Goal: Task Accomplishment & Management: Complete application form

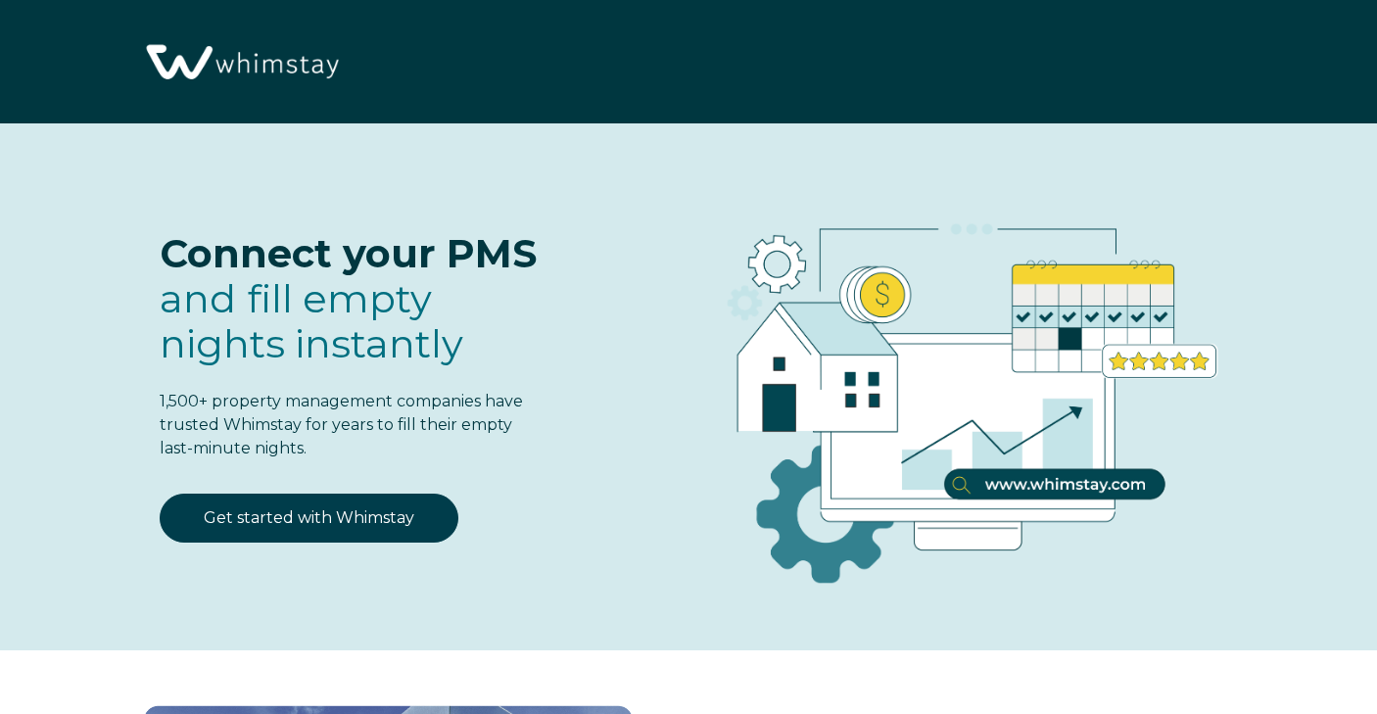
select select "US"
select select "Standard"
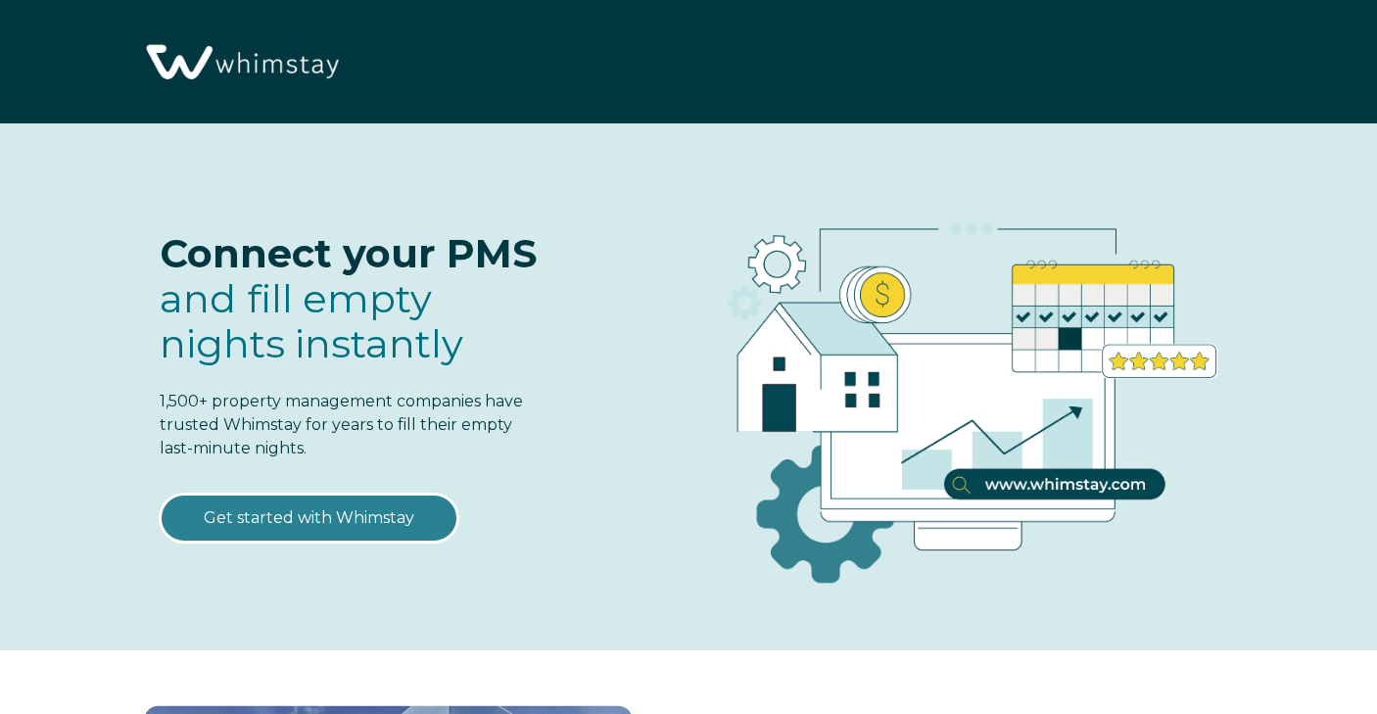
click at [352, 529] on link "Get started with Whimstay" at bounding box center [309, 518] width 299 height 49
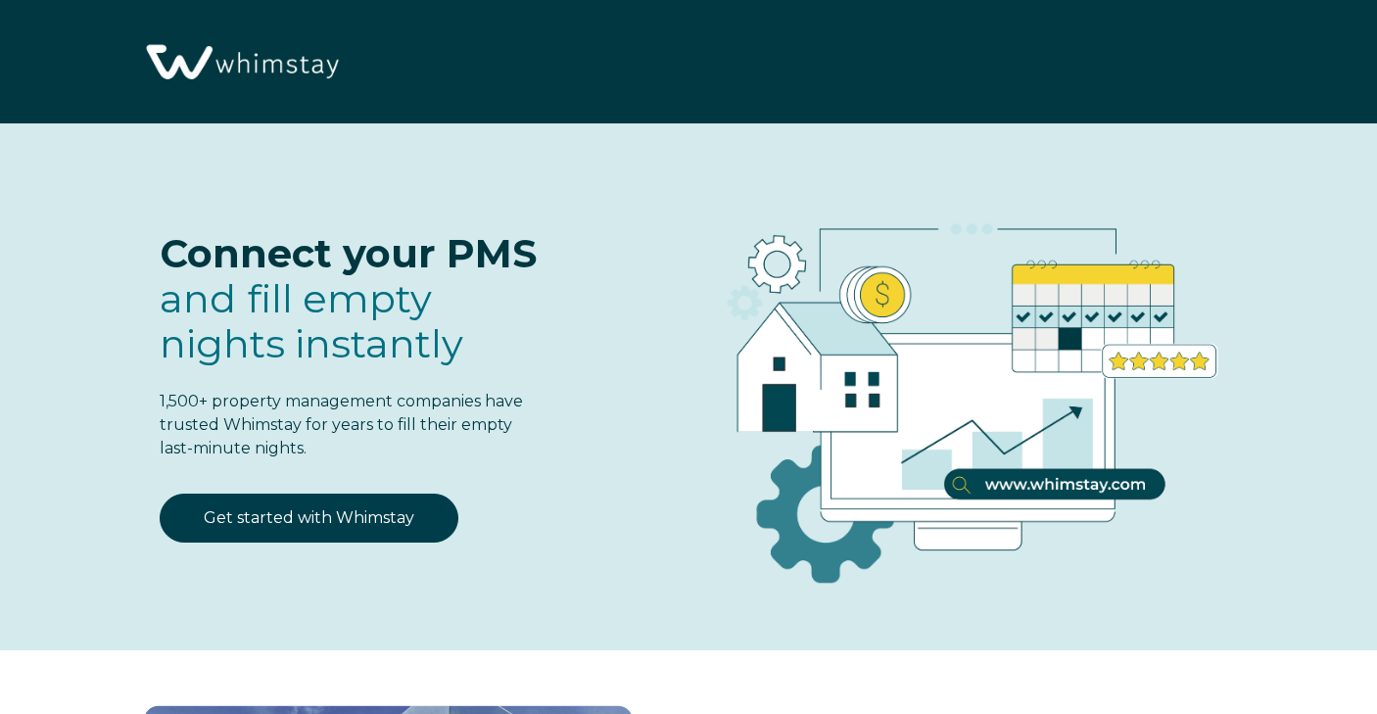
select select "US"
select select "Standard"
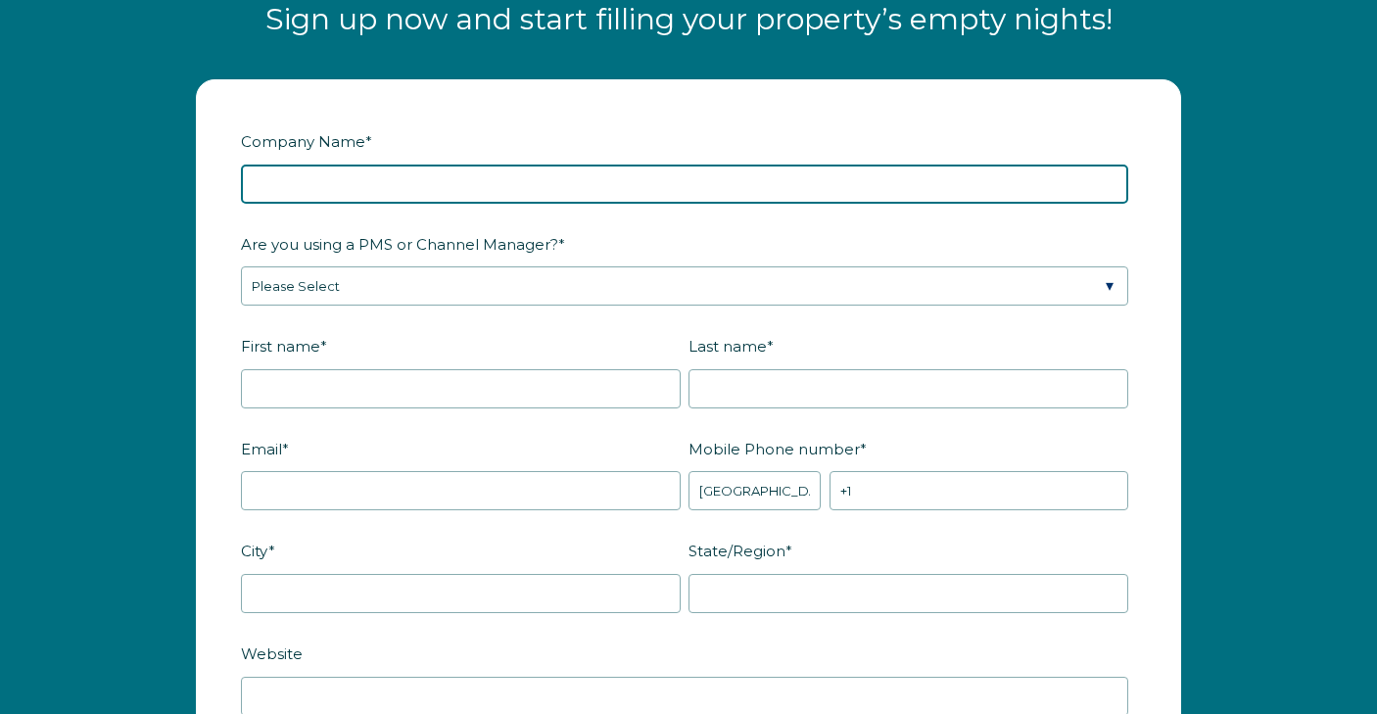
click at [459, 173] on input "Company Name *" at bounding box center [685, 184] width 888 height 39
type input "Kushkations"
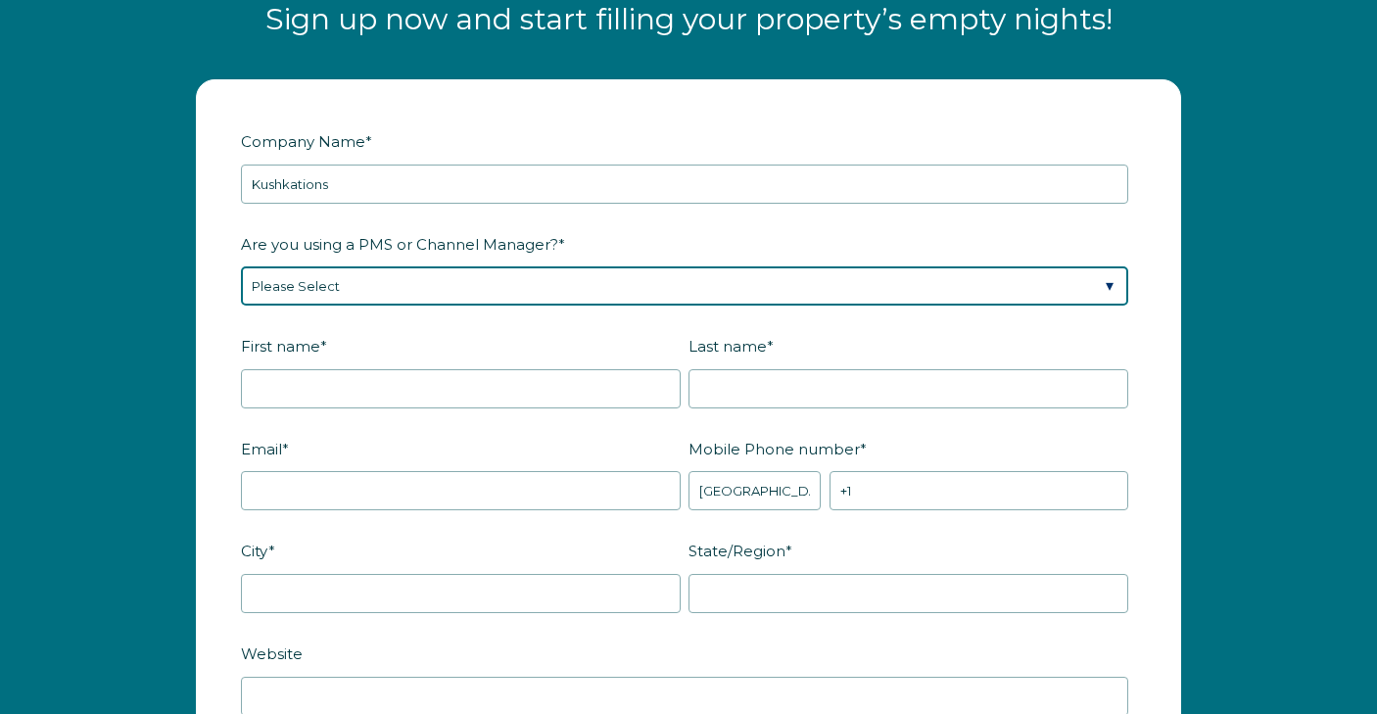
click at [315, 283] on select "Please Select Barefoot BookingPal Boost Brightside CiiRUS Escapia Guesty Hostaw…" at bounding box center [685, 285] width 888 height 39
select select "OwnerRez"
click at [241, 266] on select "Please Select Barefoot BookingPal Boost Brightside CiiRUS Escapia Guesty Hostaw…" at bounding box center [685, 285] width 888 height 39
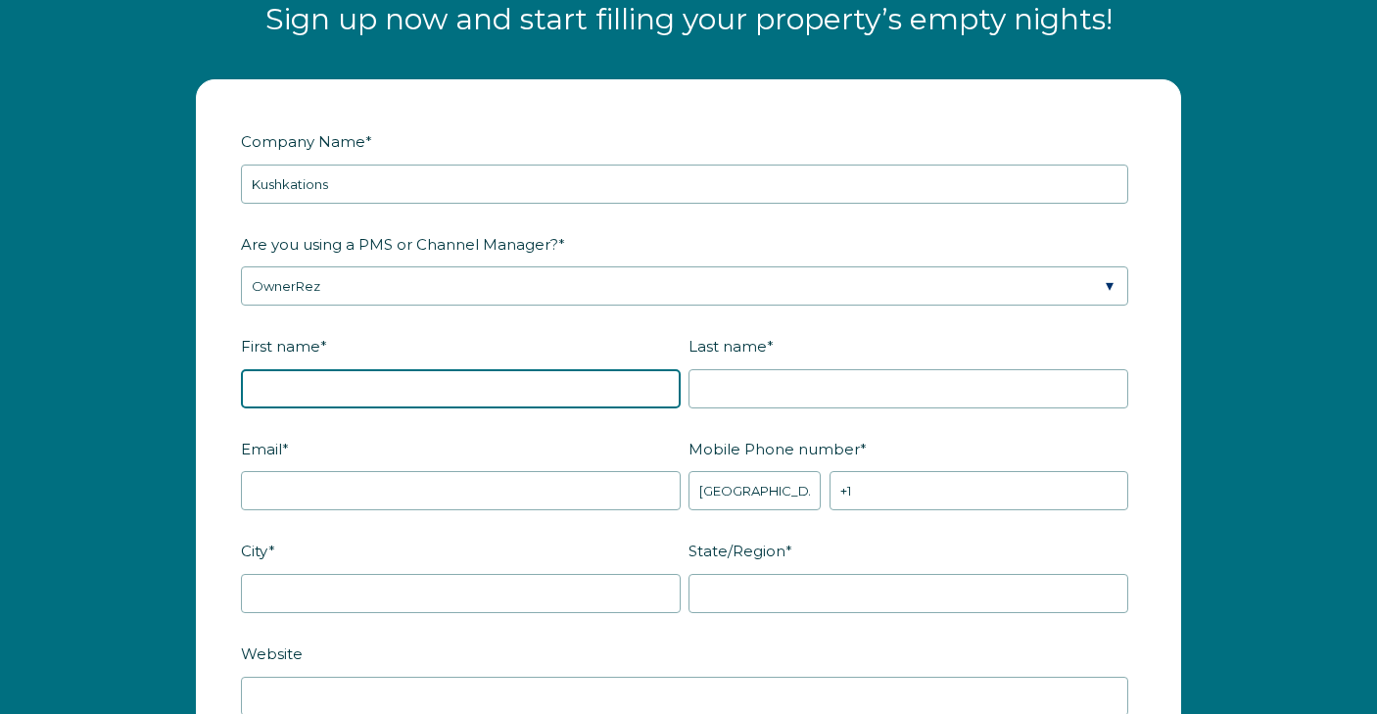
click at [337, 385] on input "First name *" at bounding box center [461, 388] width 440 height 39
type input "Shaquan"
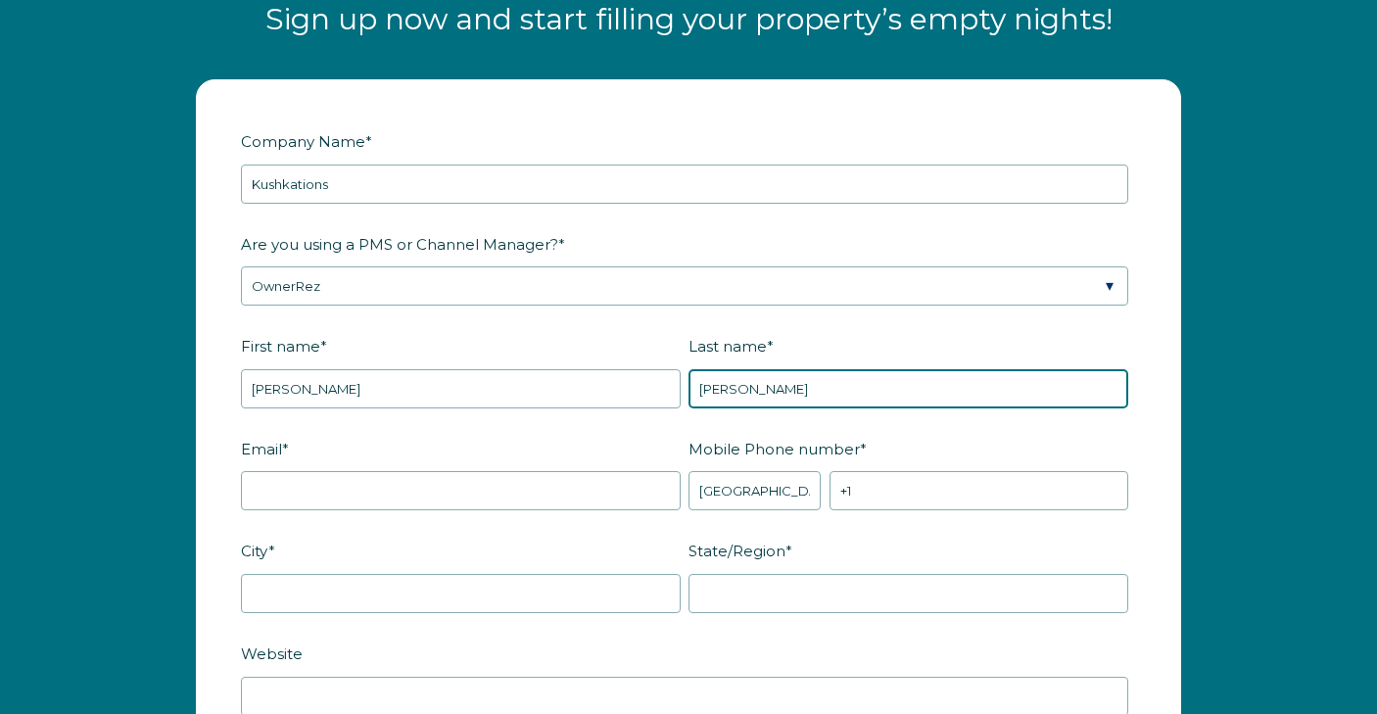
type input "Pratt"
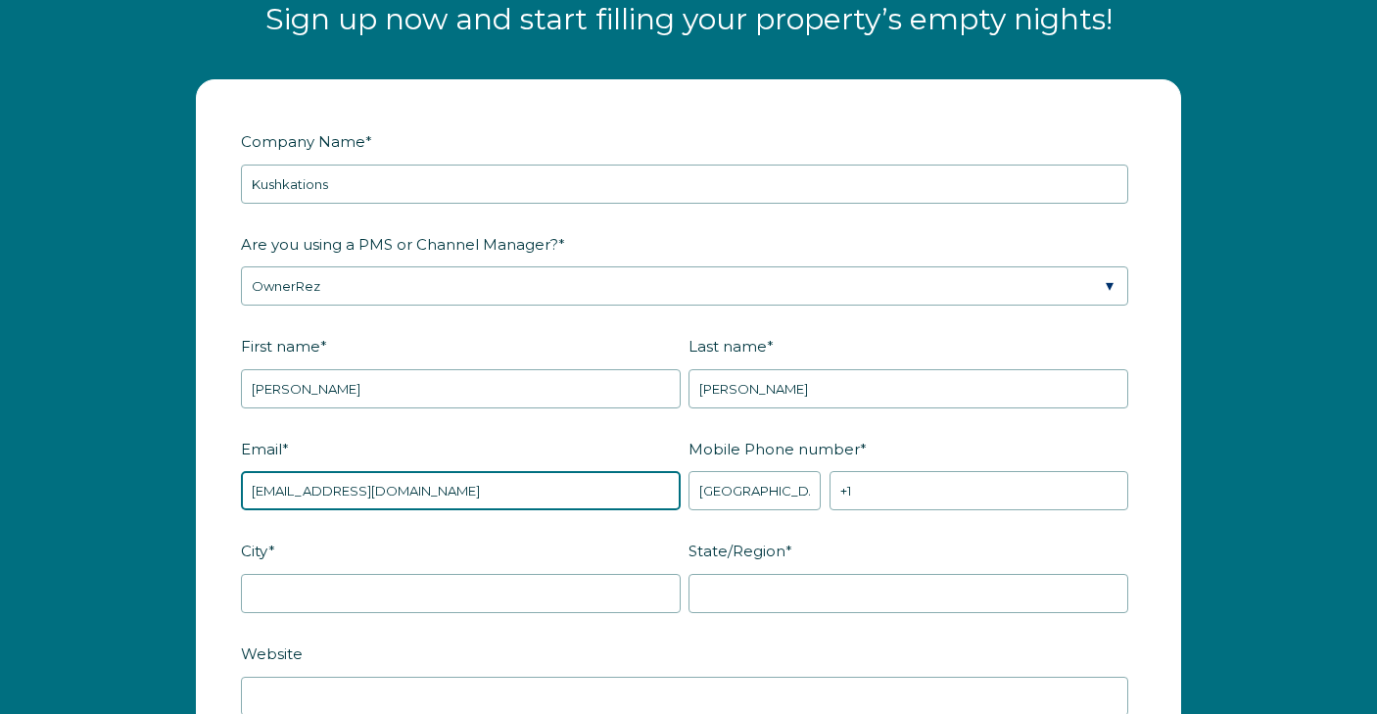
type input "shaquanpratt55@gmail.com"
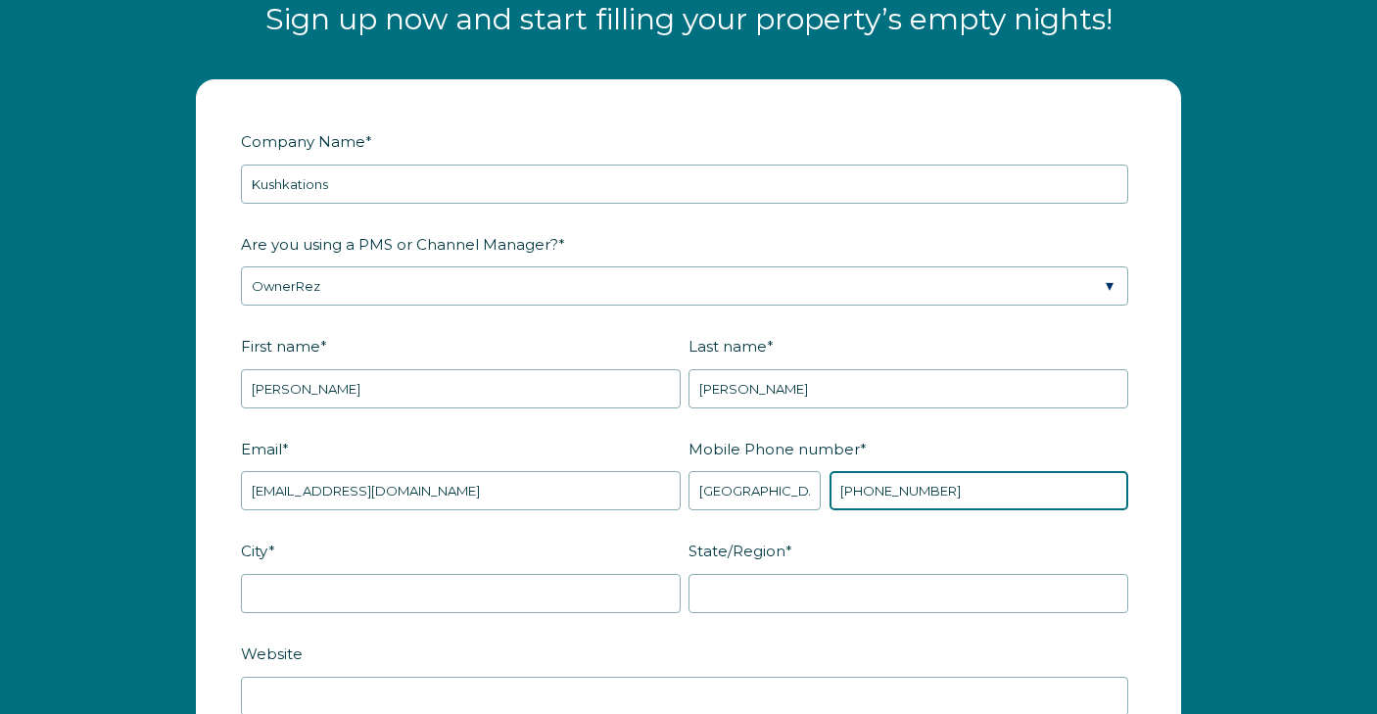
type input "+1 8142279533"
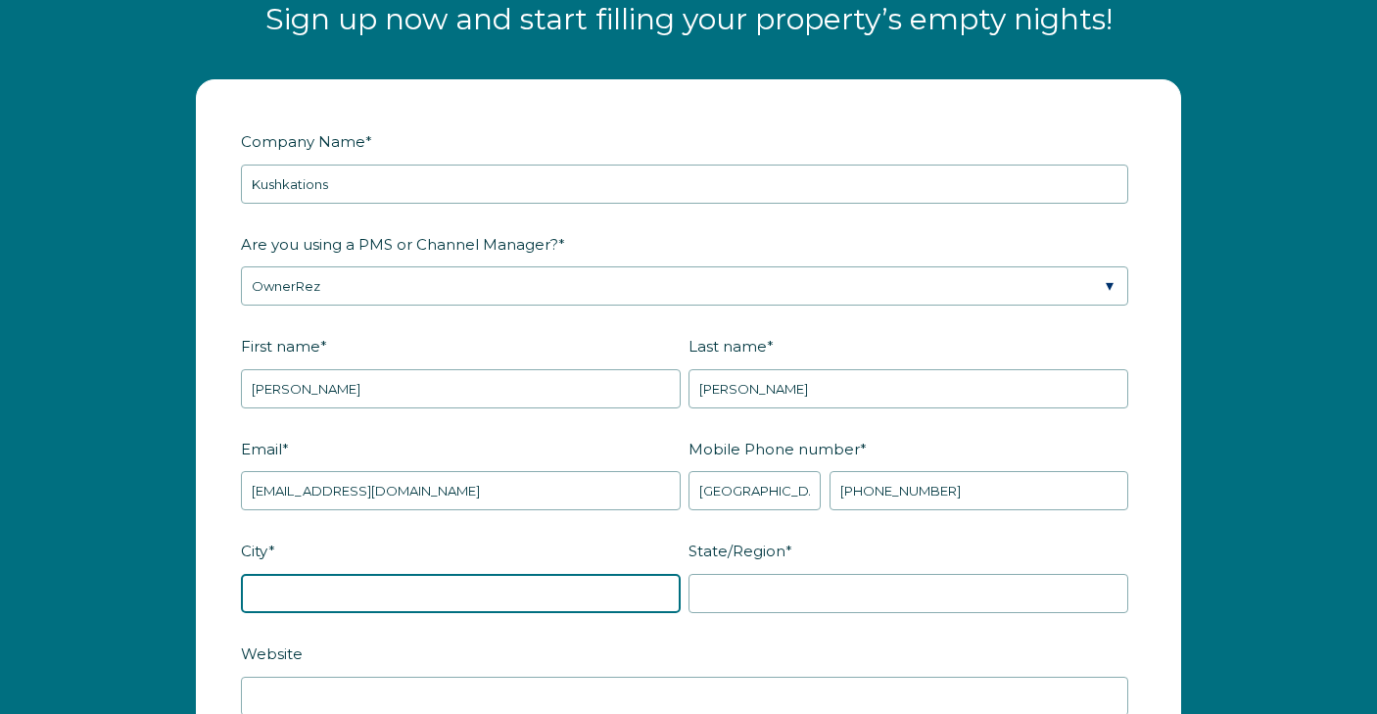
click at [268, 587] on input "City *" at bounding box center [461, 593] width 440 height 39
type input "Commerce City"
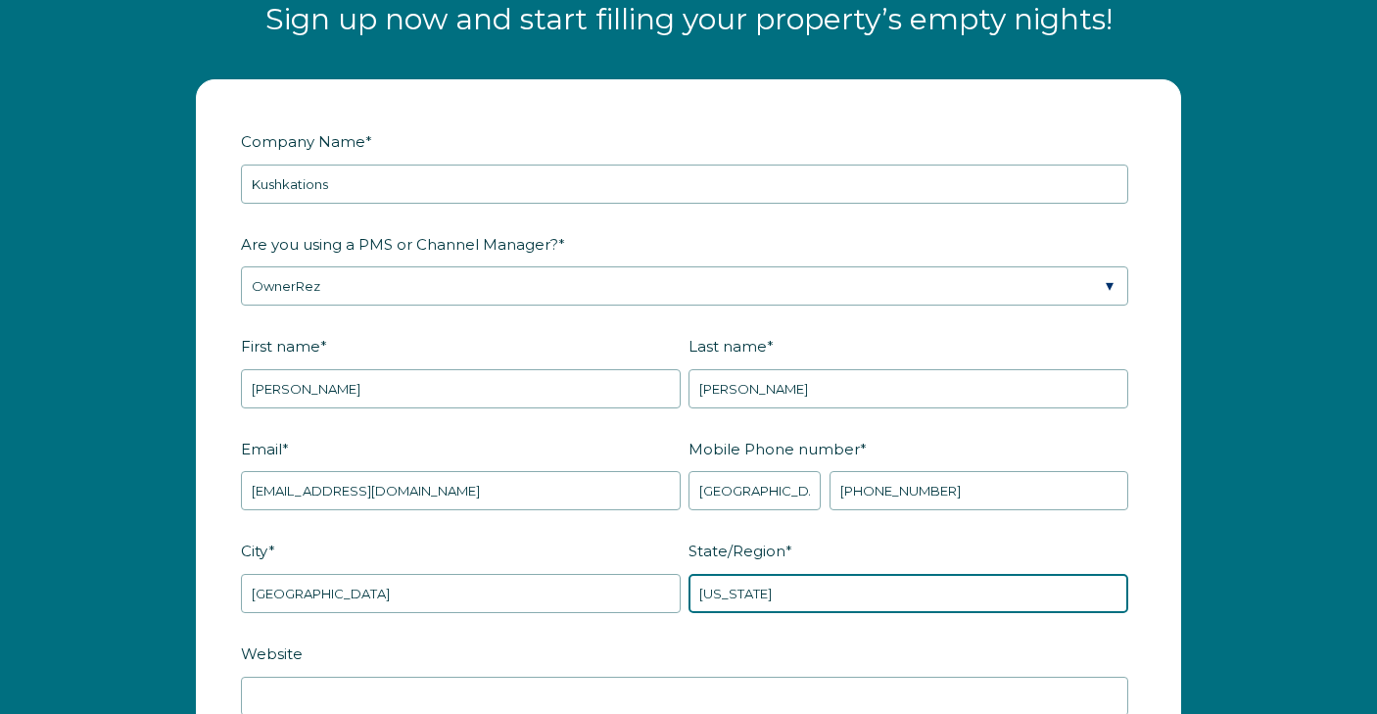
type input "Colorado"
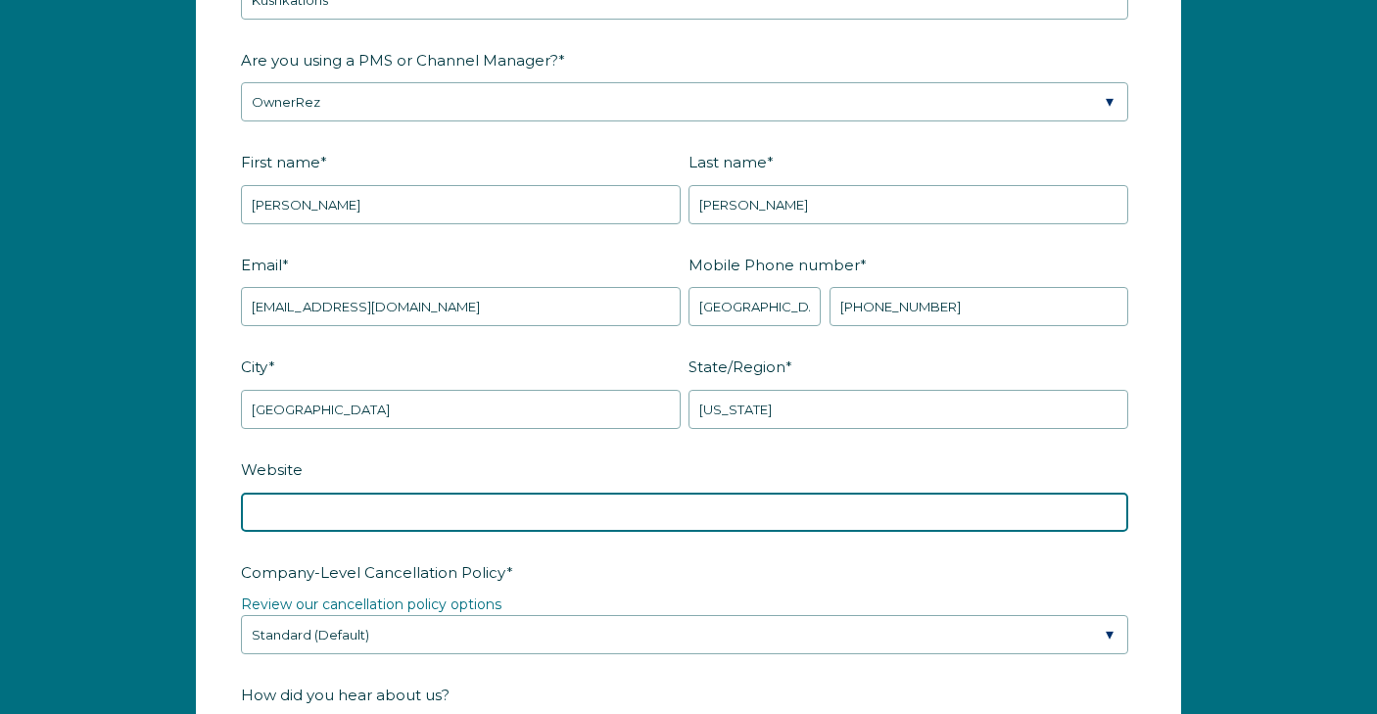
scroll to position [2621, 0]
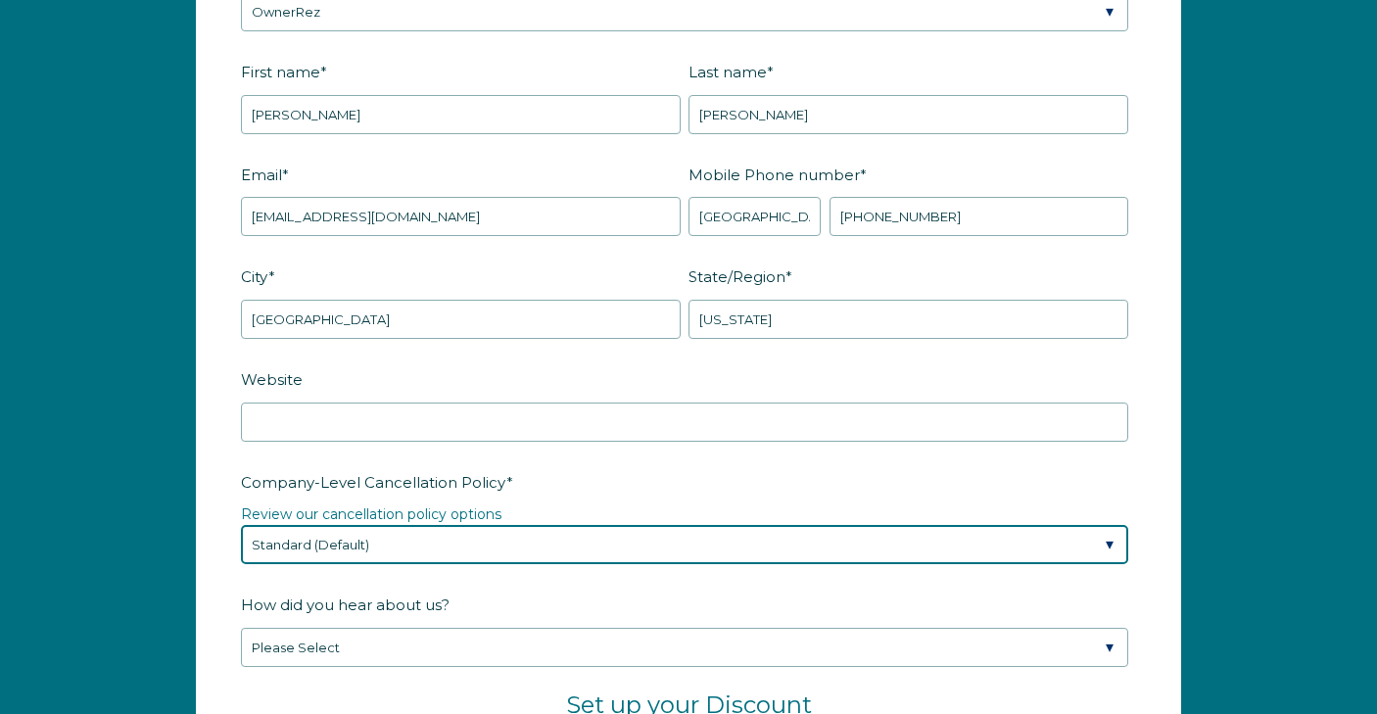
click at [296, 547] on select "Please Select Partial Standard (Default) Moderate Strict" at bounding box center [685, 544] width 888 height 39
select select "Strict"
click at [241, 525] on select "Please Select Partial Standard (Default) Moderate Strict" at bounding box center [685, 544] width 888 height 39
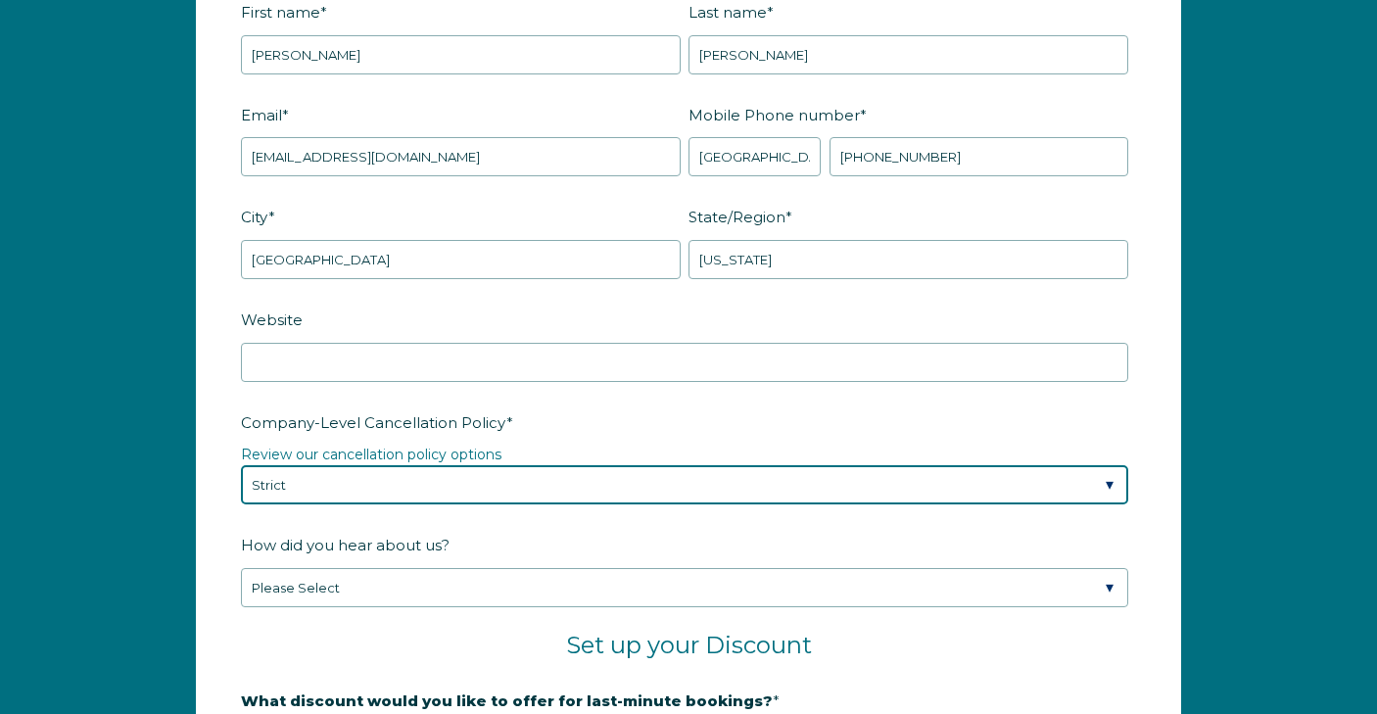
scroll to position [2745, 0]
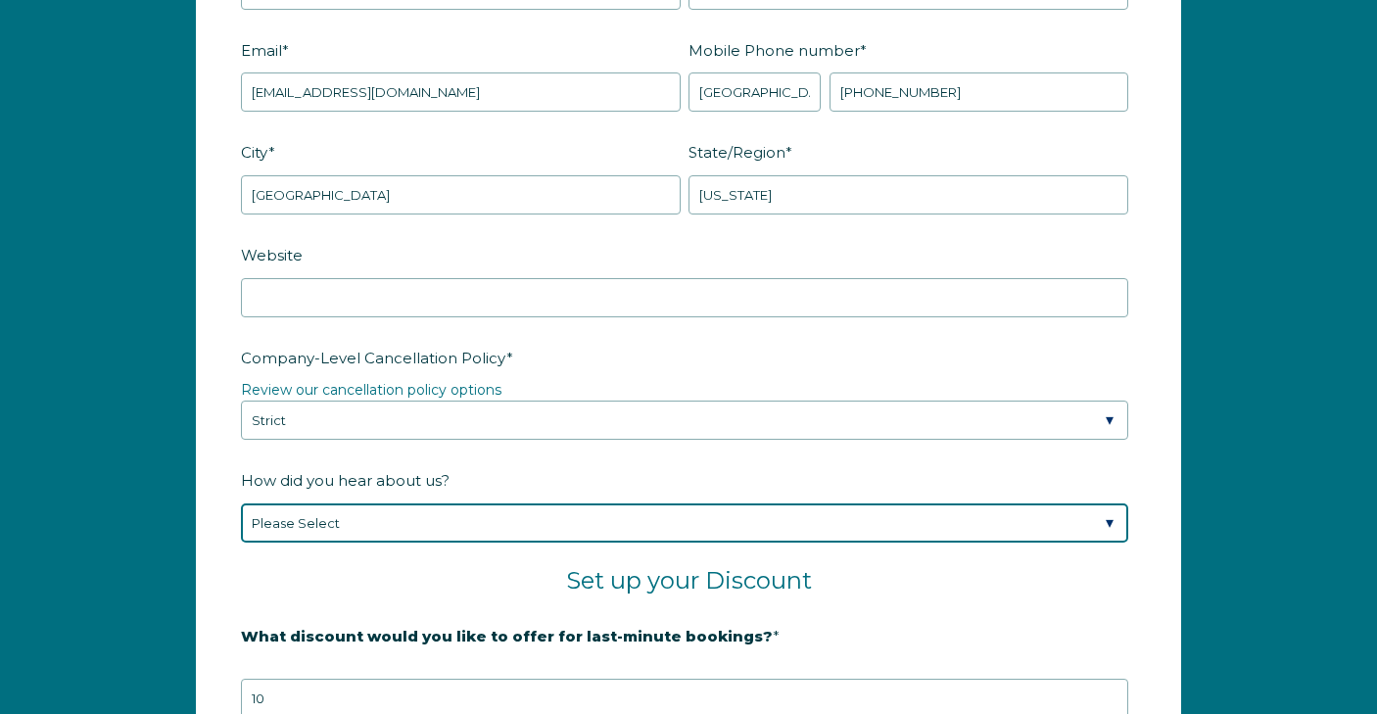
click at [324, 524] on select "Please Select Found Whimstay through a Google search Spoke to a Whimstay salesp…" at bounding box center [685, 523] width 888 height 39
select select "Whimstay Sales"
click at [241, 504] on select "Please Select Found Whimstay through a Google search Spoke to a Whimstay salesp…" at bounding box center [685, 523] width 888 height 39
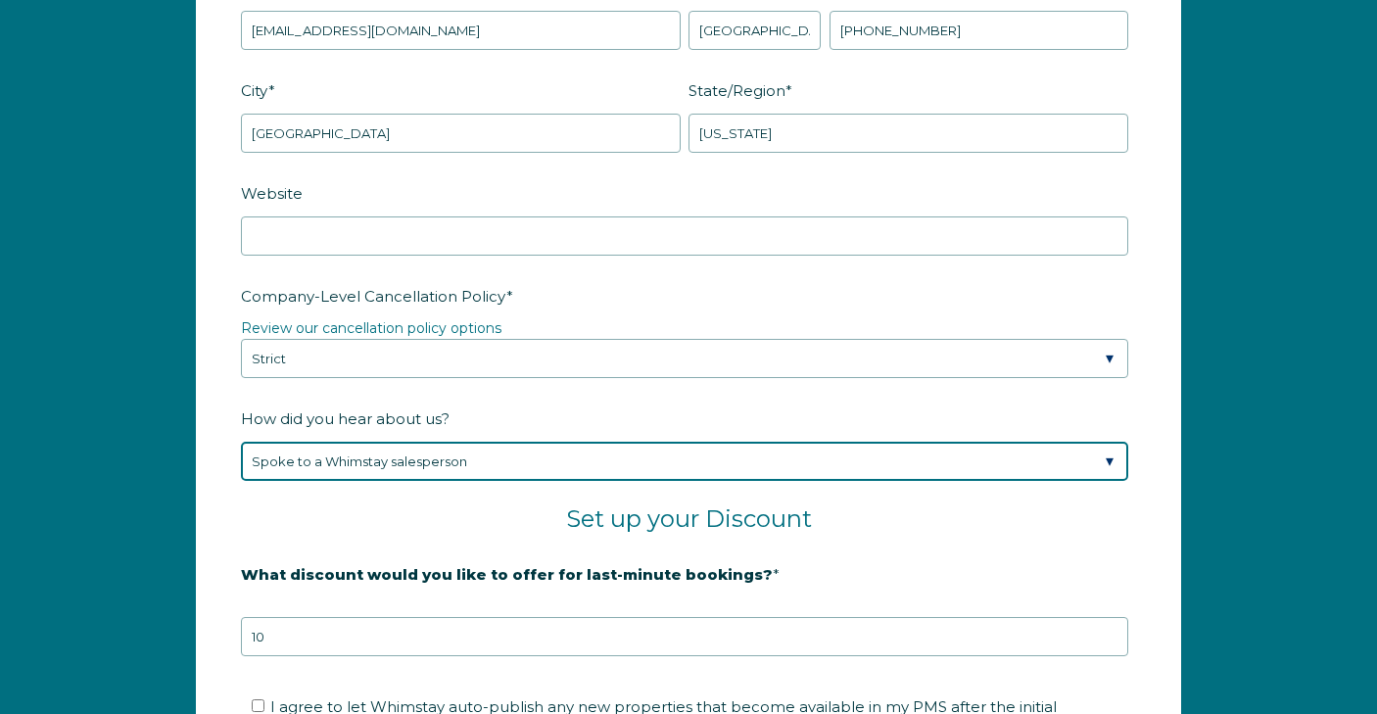
scroll to position [2952, 0]
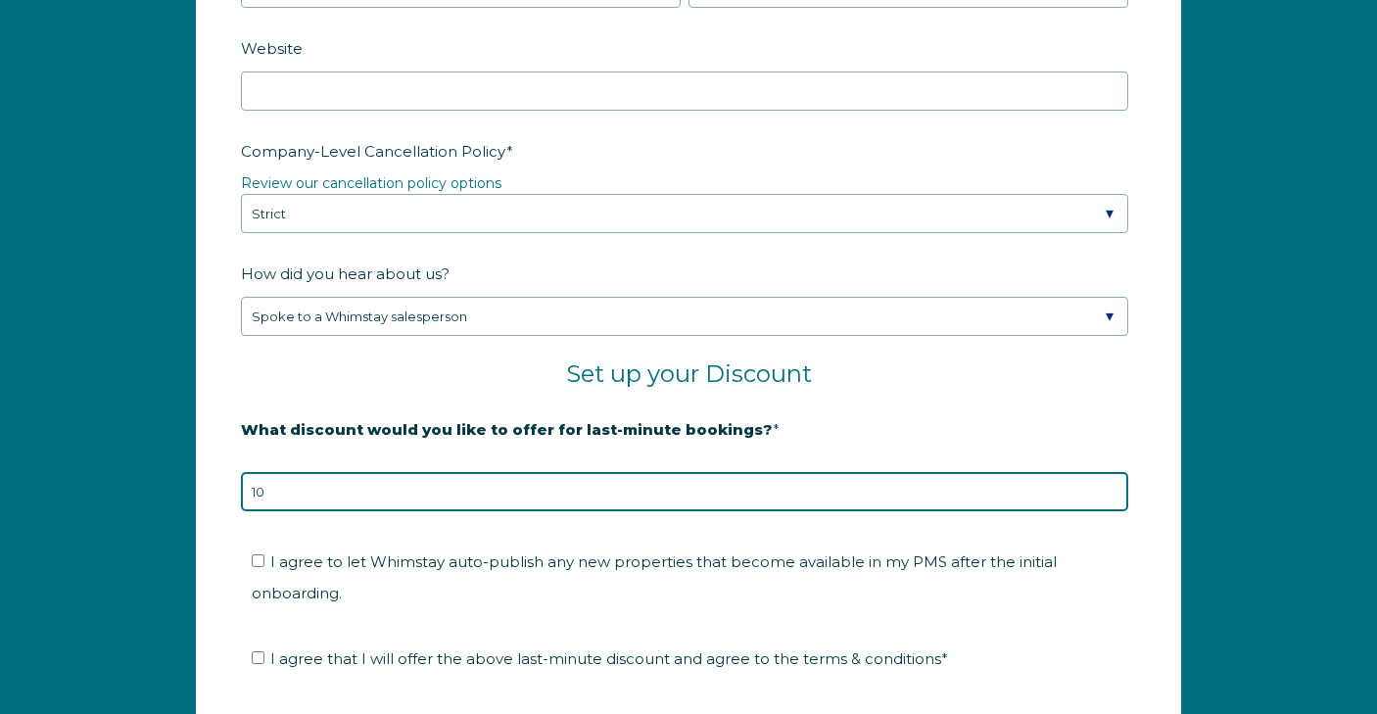
click at [339, 481] on input "10" at bounding box center [685, 491] width 888 height 39
type input "15"
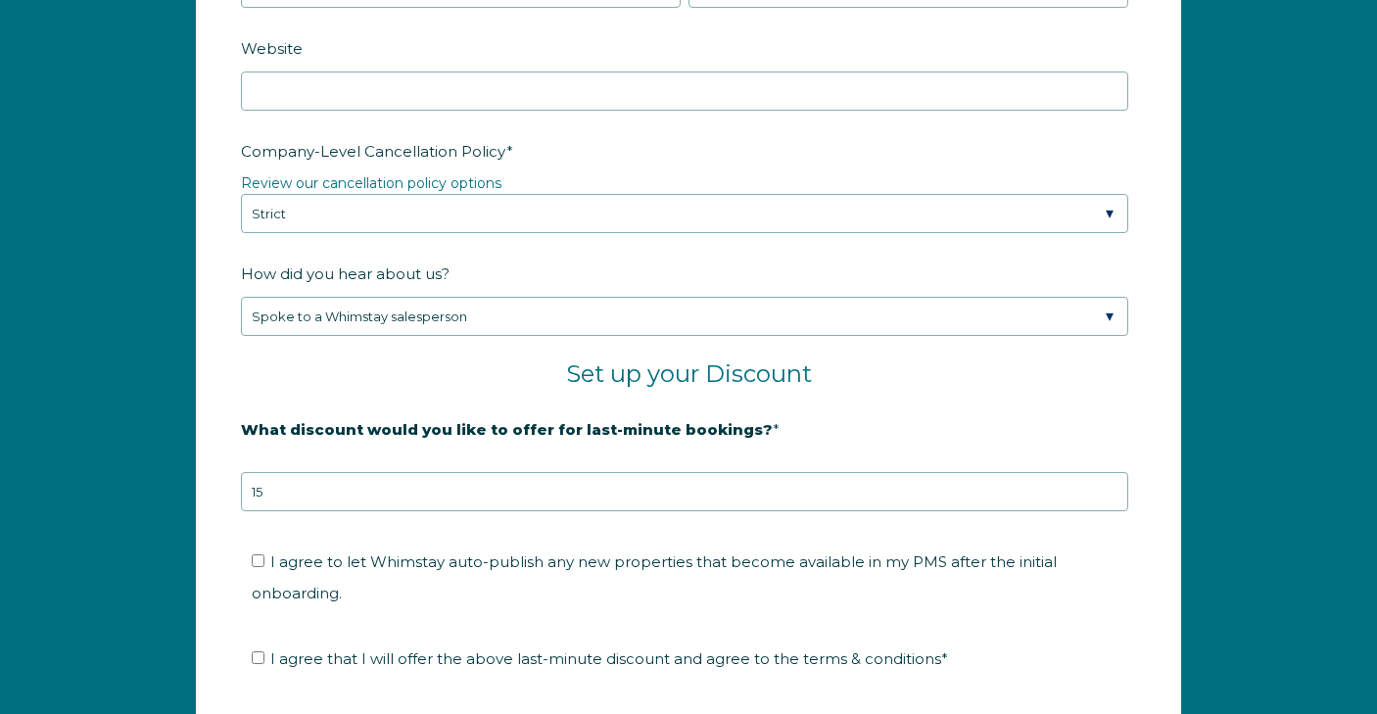
scroll to position [3055, 0]
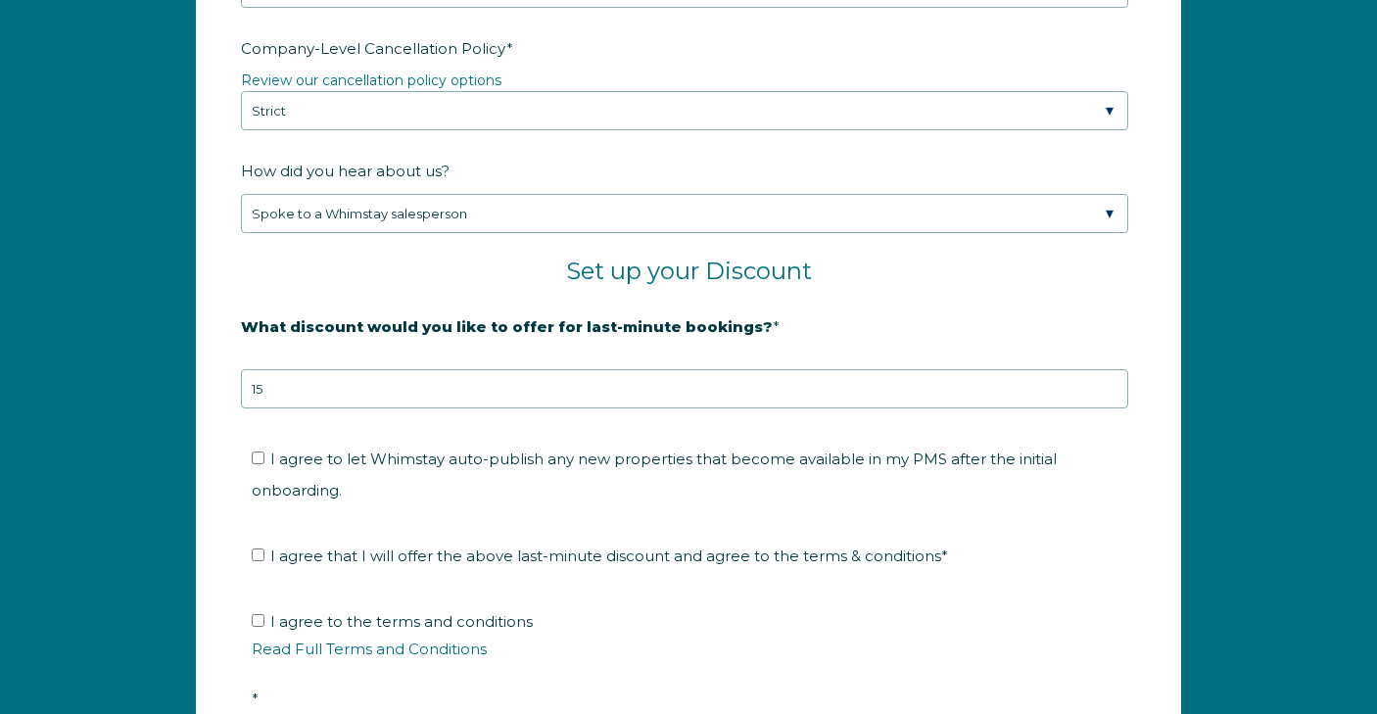
click at [232, 478] on form "Company Name * Kushkations Are you using a PMS or Channel Manager? * Please Sel…" at bounding box center [689, 112] width 984 height 1481
click at [260, 455] on input "I agree to let Whimstay auto-publish any new properties that become available i…" at bounding box center [258, 458] width 13 height 13
checkbox input "true"
click at [260, 547] on label "I agree that I will offer the above last-minute discount and agree to the terms…" at bounding box center [600, 556] width 697 height 19
click at [260, 549] on input "I agree that I will offer the above last-minute discount and agree to the terms…" at bounding box center [258, 555] width 13 height 13
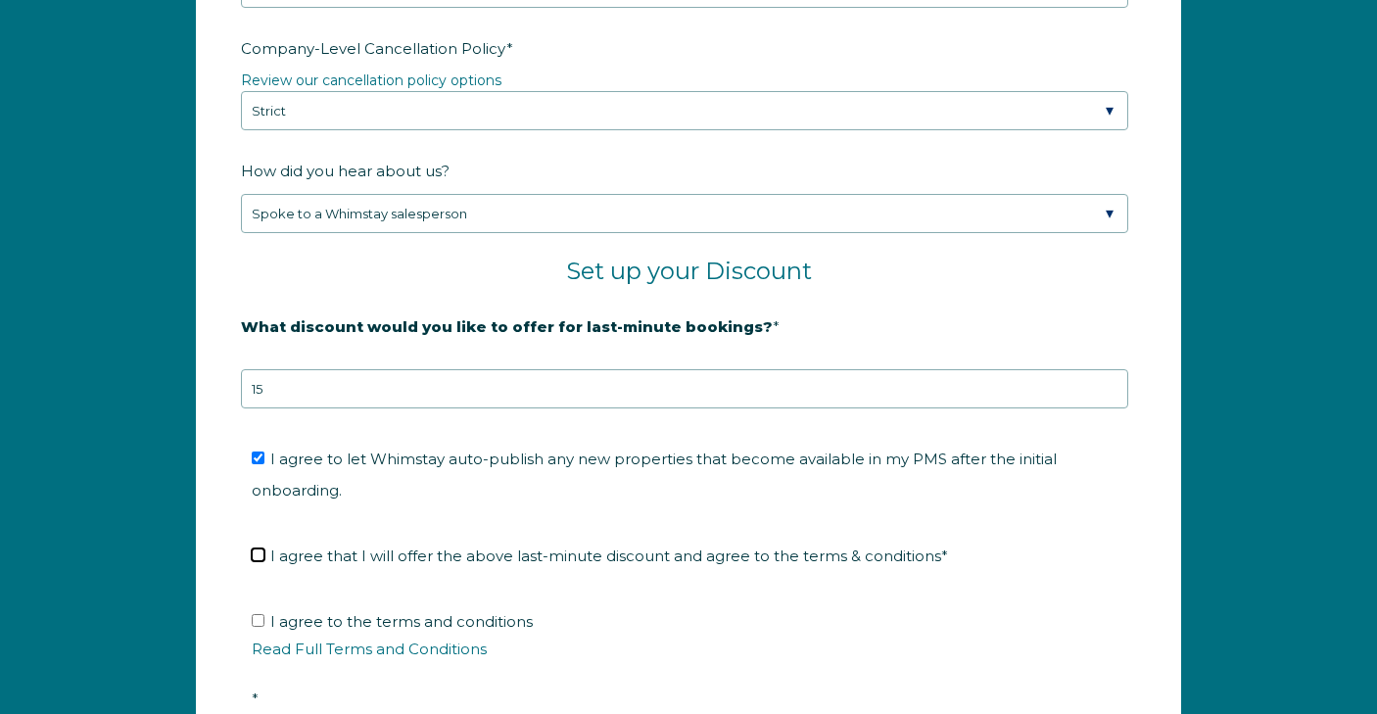
checkbox input "true"
click at [249, 606] on ul "I agree to the terms and conditions Read Full Terms and Conditions *" at bounding box center [685, 660] width 888 height 109
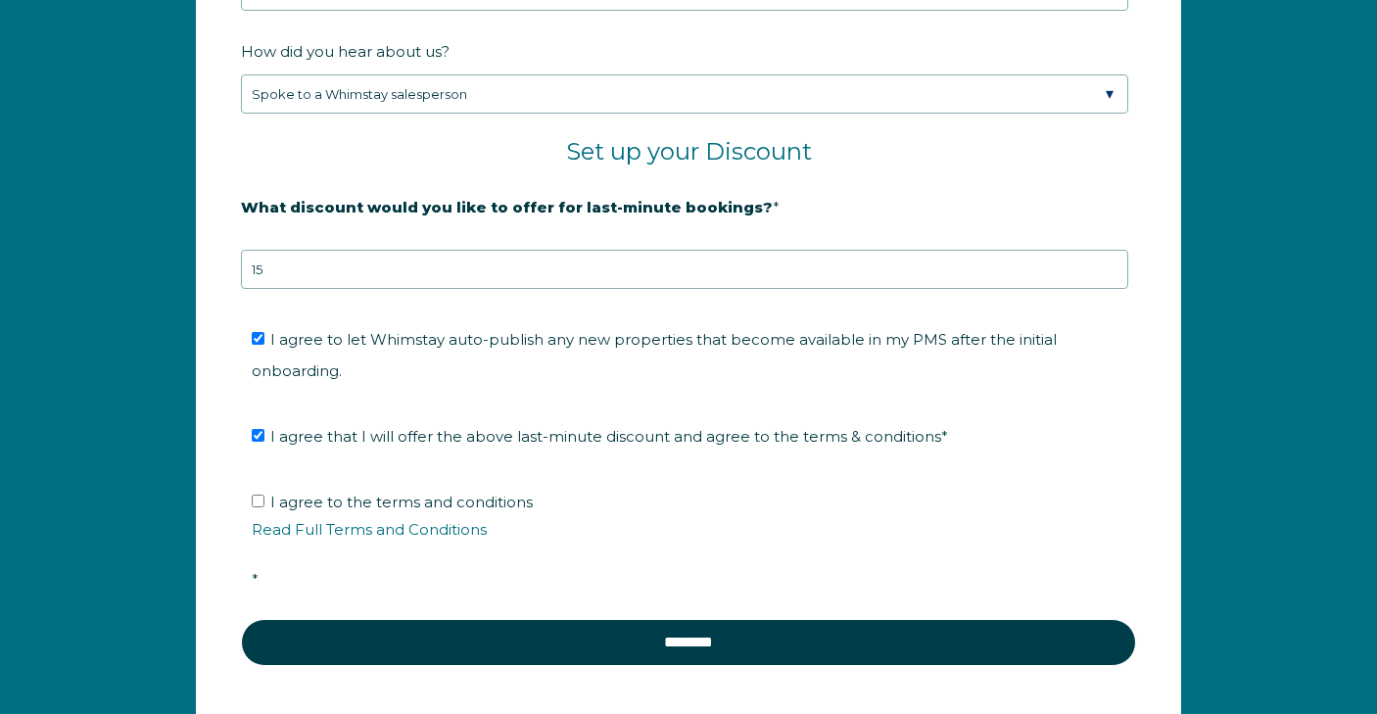
scroll to position [3316, 0]
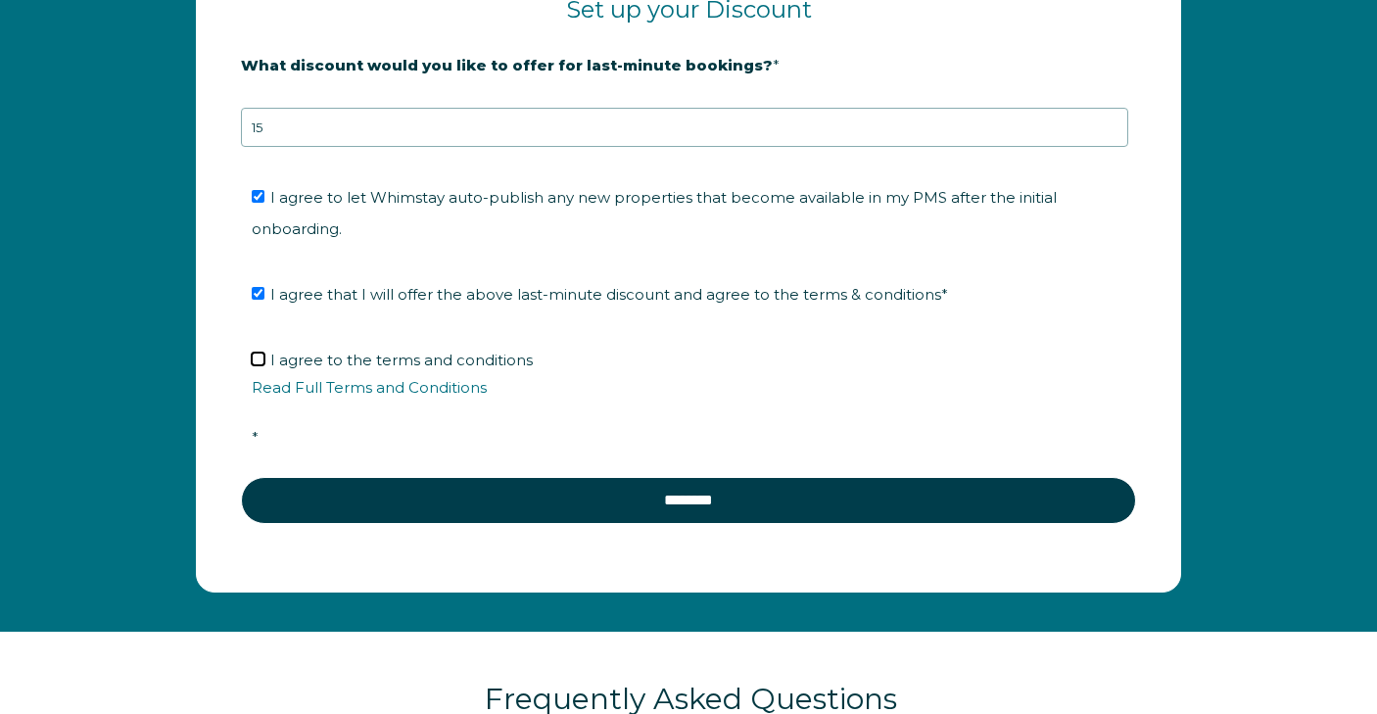
click at [259, 353] on input "I agree to the terms and conditions Read Full Terms and Conditions *" at bounding box center [258, 359] width 13 height 13
checkbox input "true"
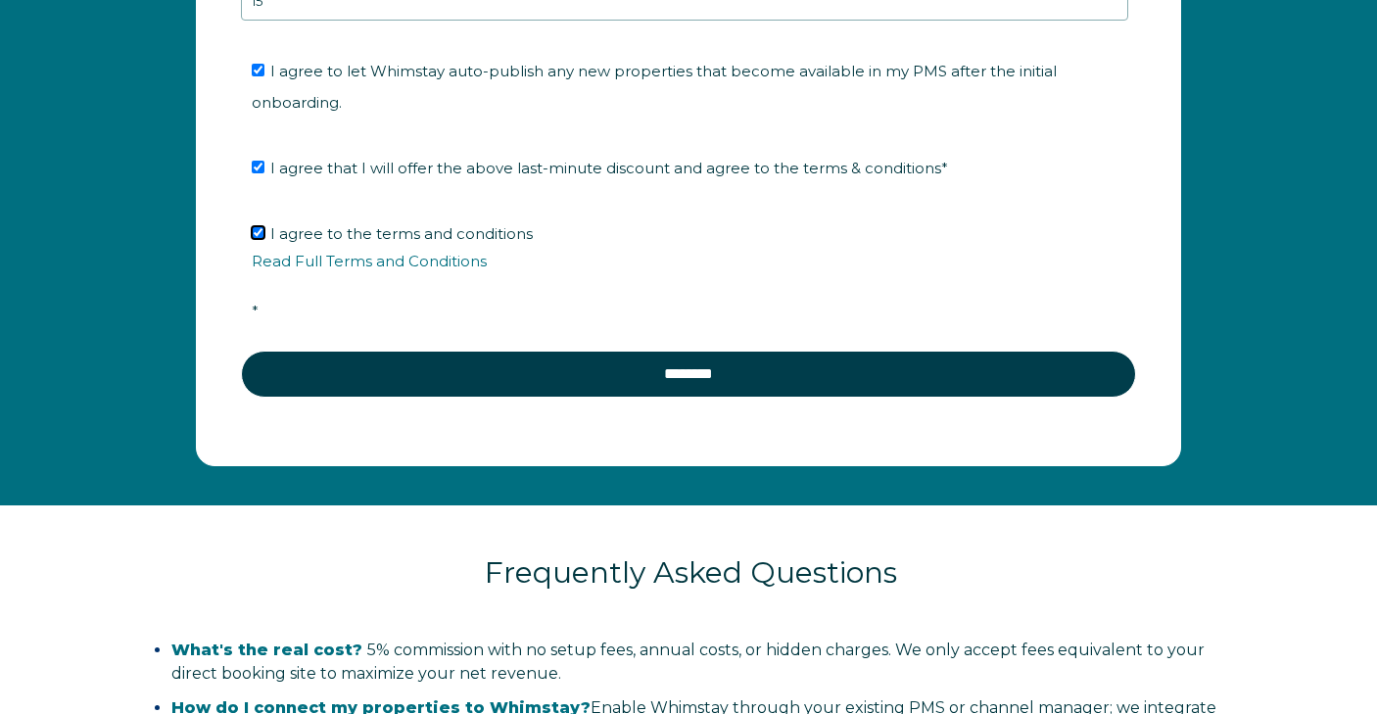
scroll to position [3321, 0]
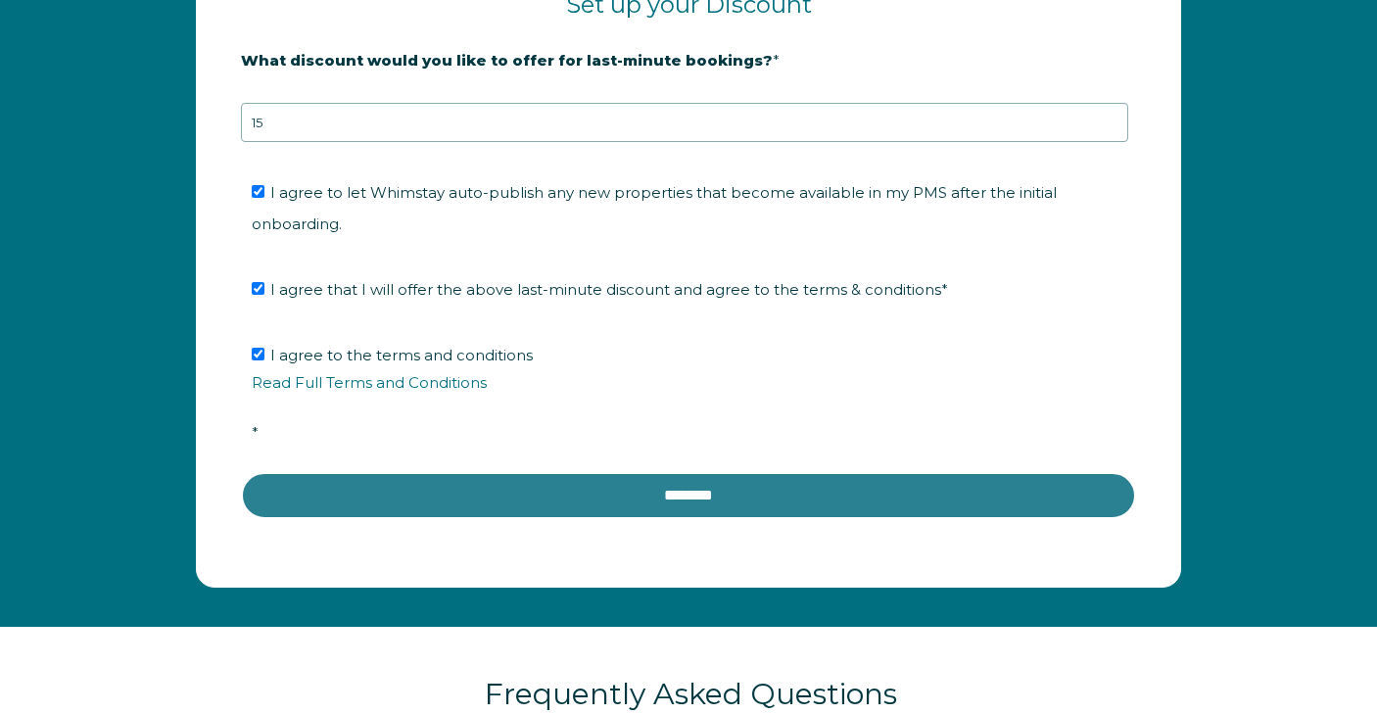
click at [632, 472] on input "********" at bounding box center [688, 495] width 895 height 47
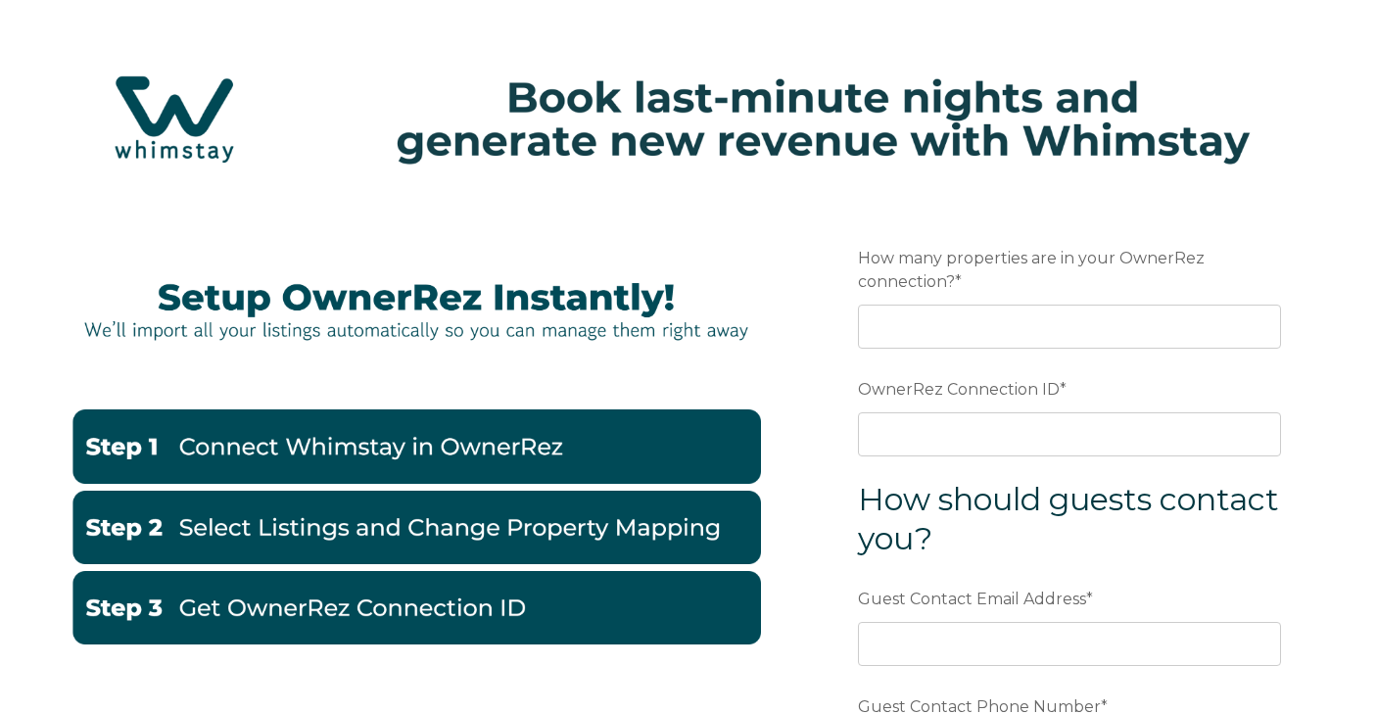
scroll to position [147, 0]
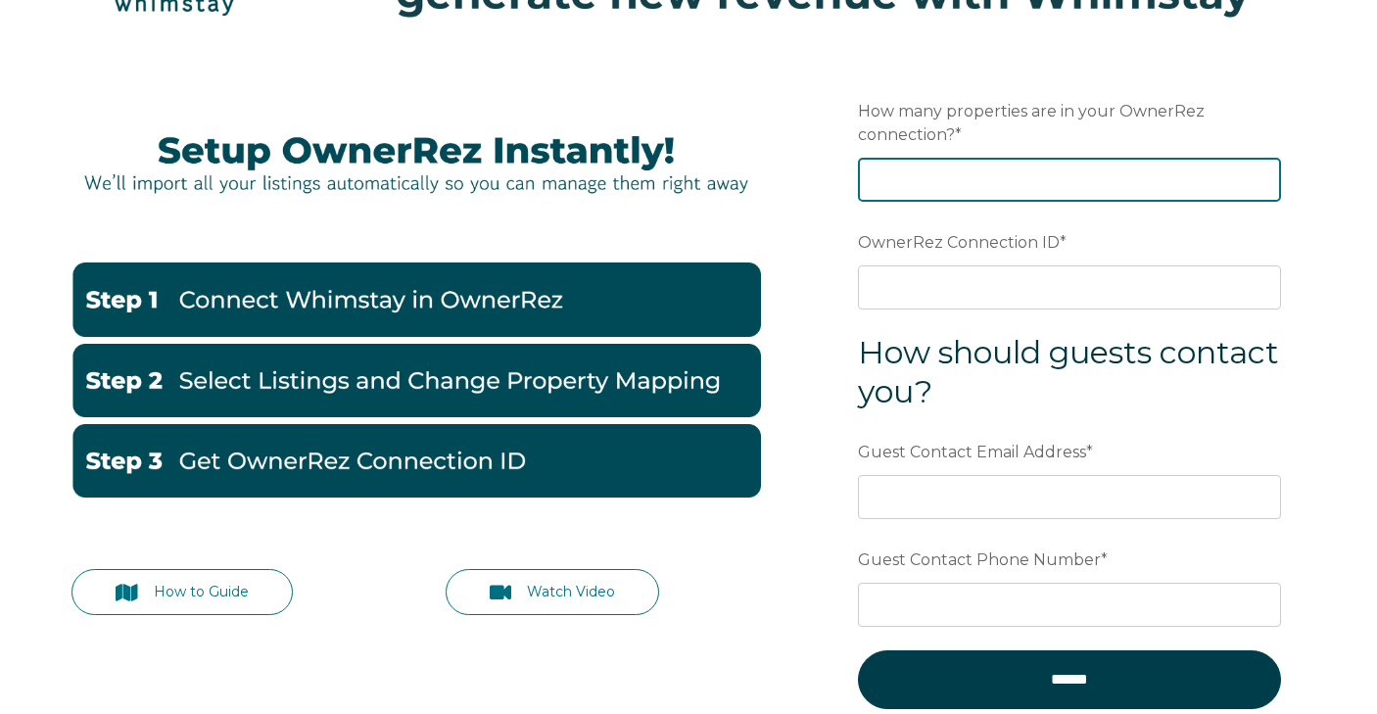
click at [928, 173] on input "How many properties are in your OwnerRez connection? *" at bounding box center [1069, 179] width 423 height 43
type input "22"
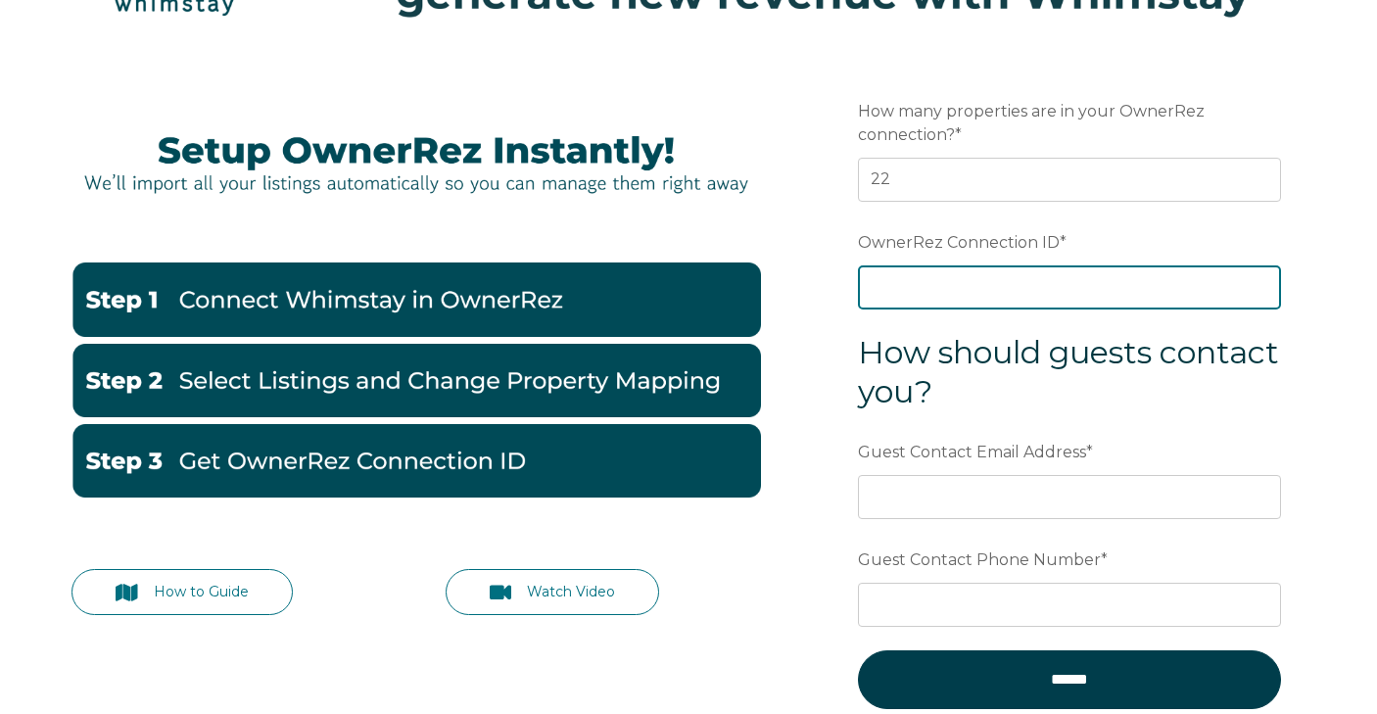
click at [904, 281] on input "OwnerRez Connection ID *" at bounding box center [1069, 286] width 423 height 43
paste input "ora7ccddff9dx"
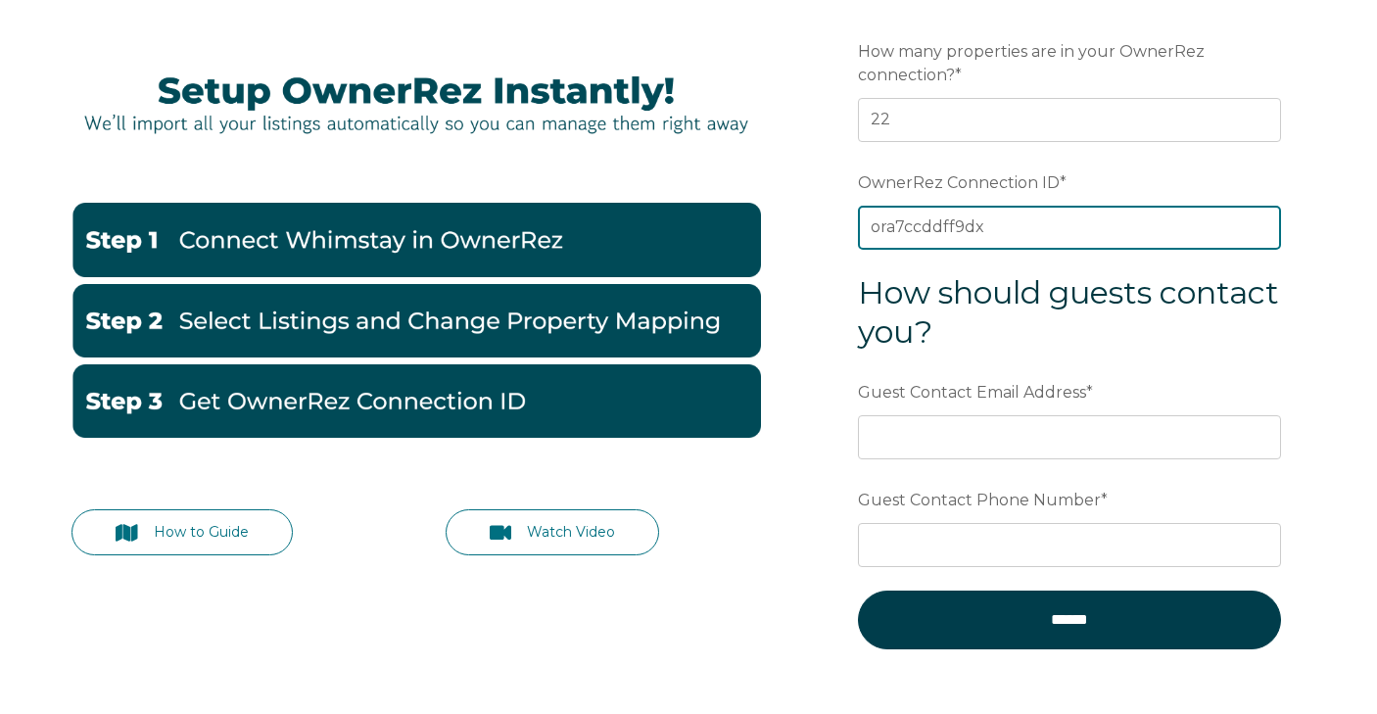
scroll to position [211, 0]
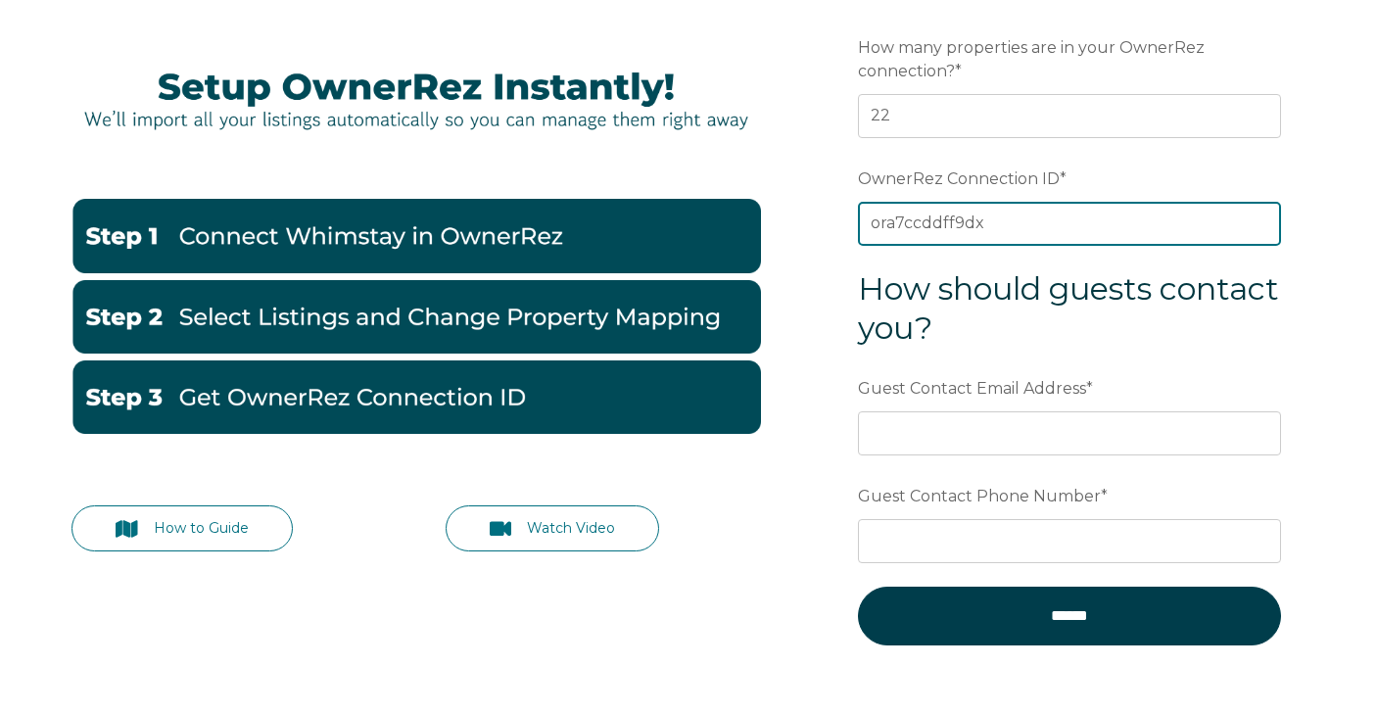
type input "ora7ccddff9dx"
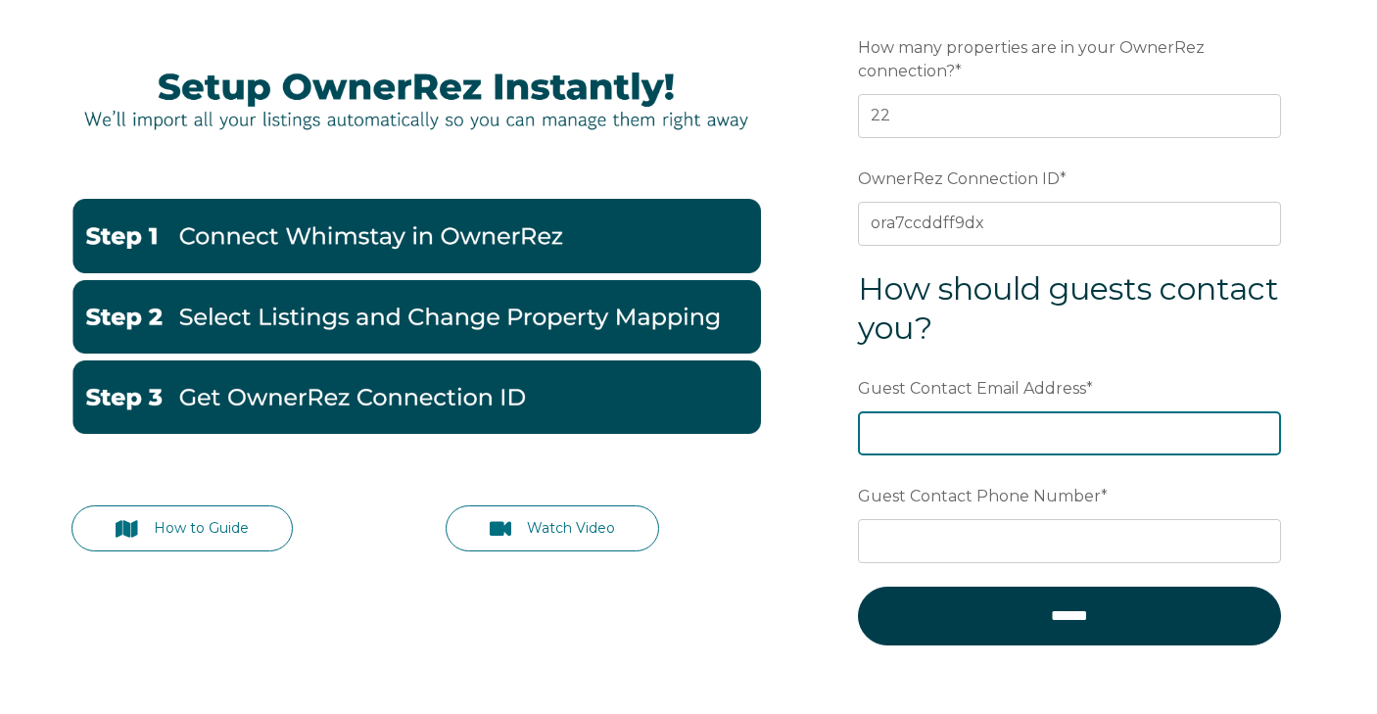
click at [971, 432] on input "Guest Contact Email Address *" at bounding box center [1069, 432] width 423 height 43
type input "s"
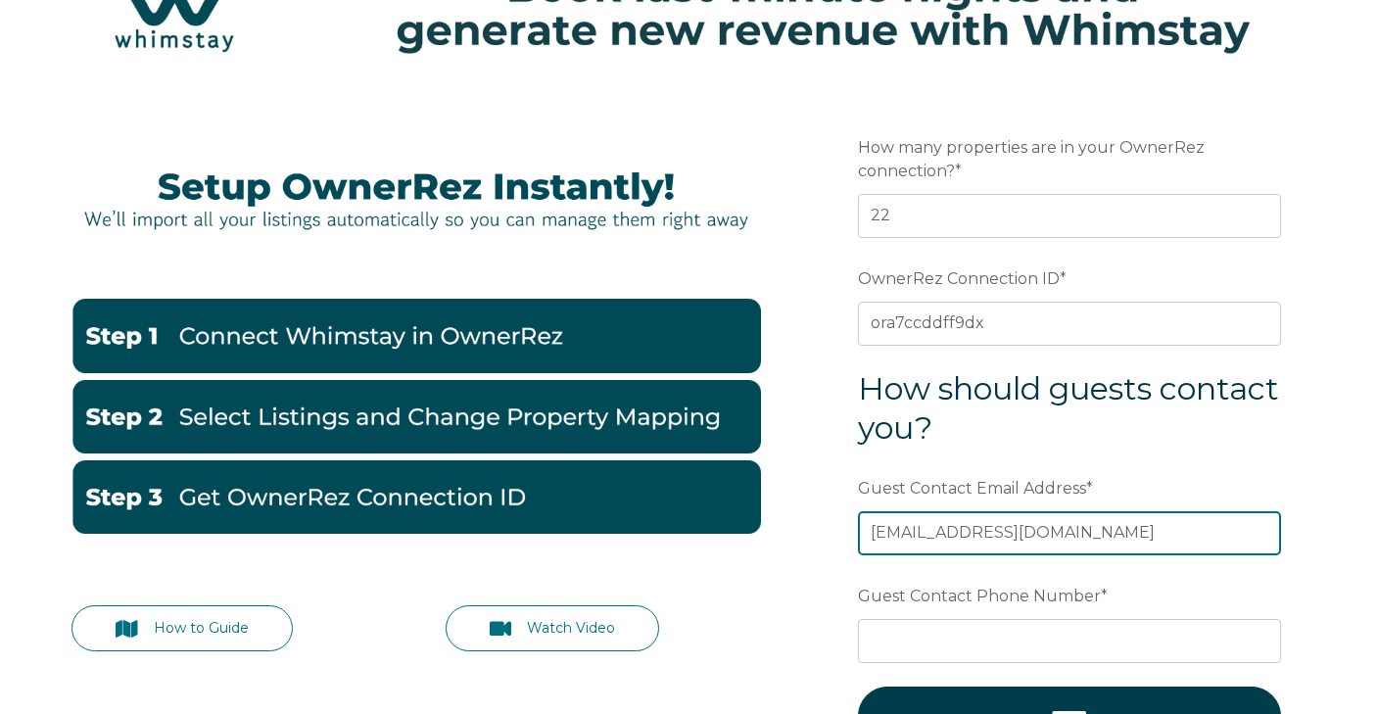
scroll to position [304, 0]
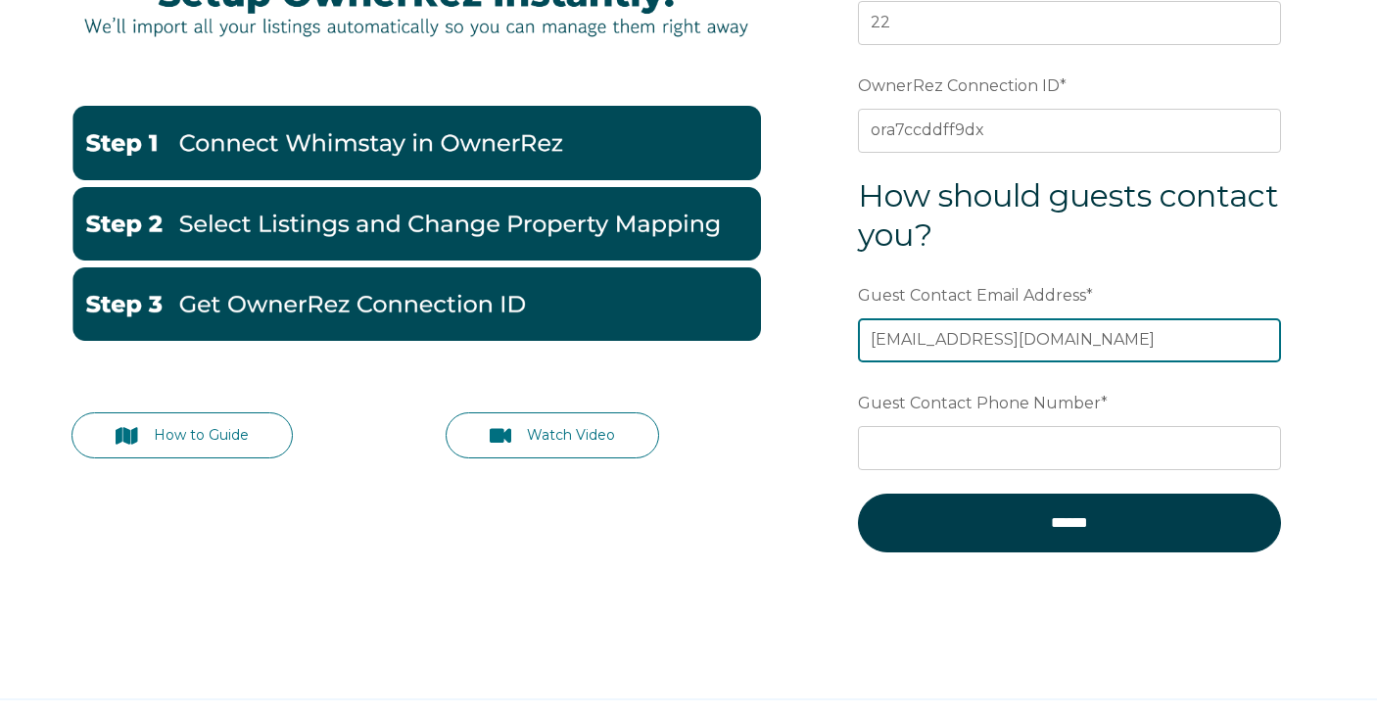
type input "kushkations@gmail.com"
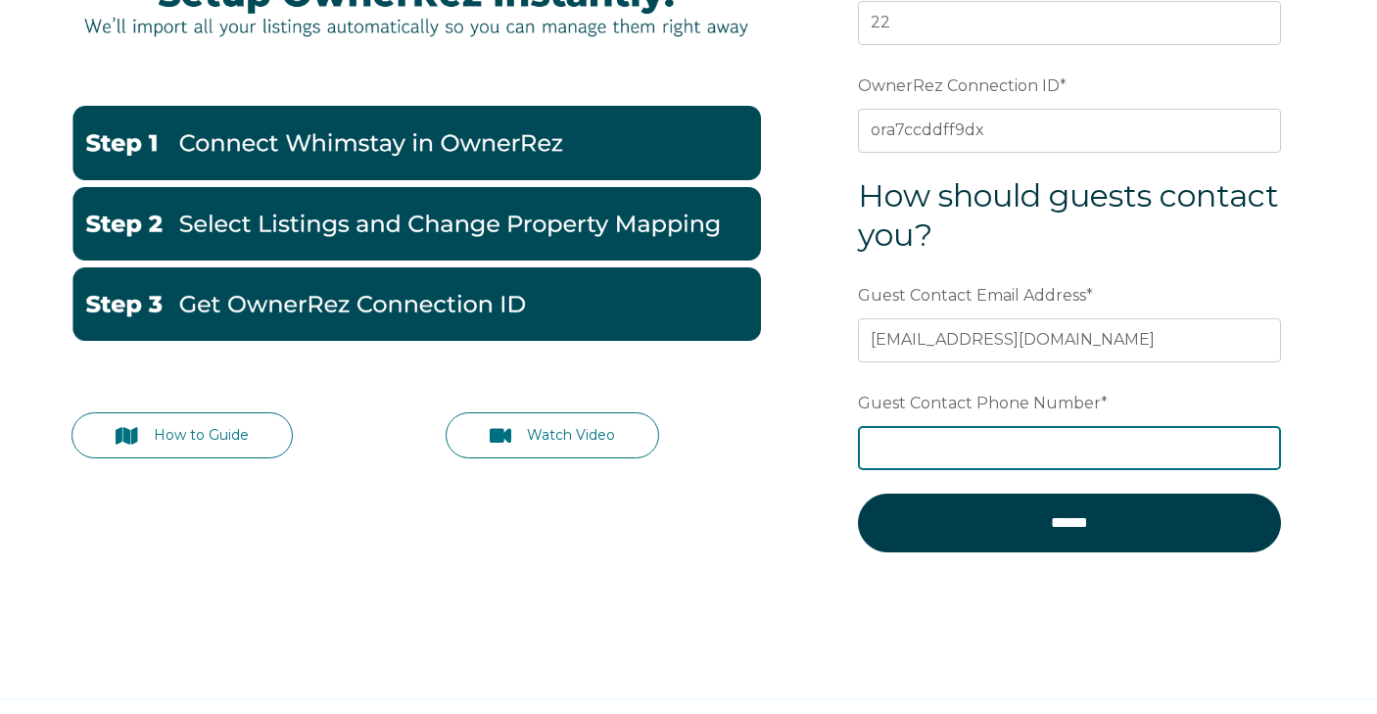
click at [969, 446] on input "Guest Contact Phone Number *" at bounding box center [1069, 447] width 423 height 43
type input "3037316880"
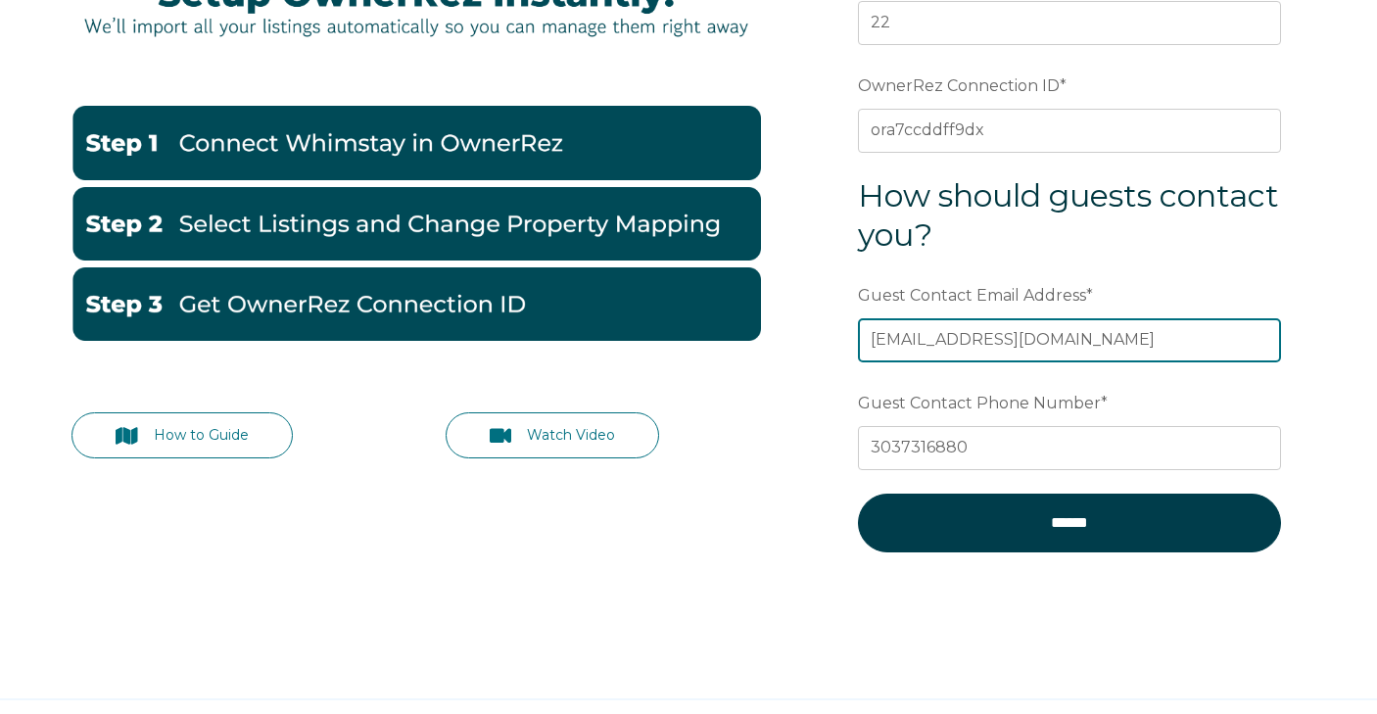
click at [1046, 329] on input "kushkations@gmail.com" at bounding box center [1069, 339] width 423 height 43
paste input "info@kushkations"
type input "info@kushkations.com"
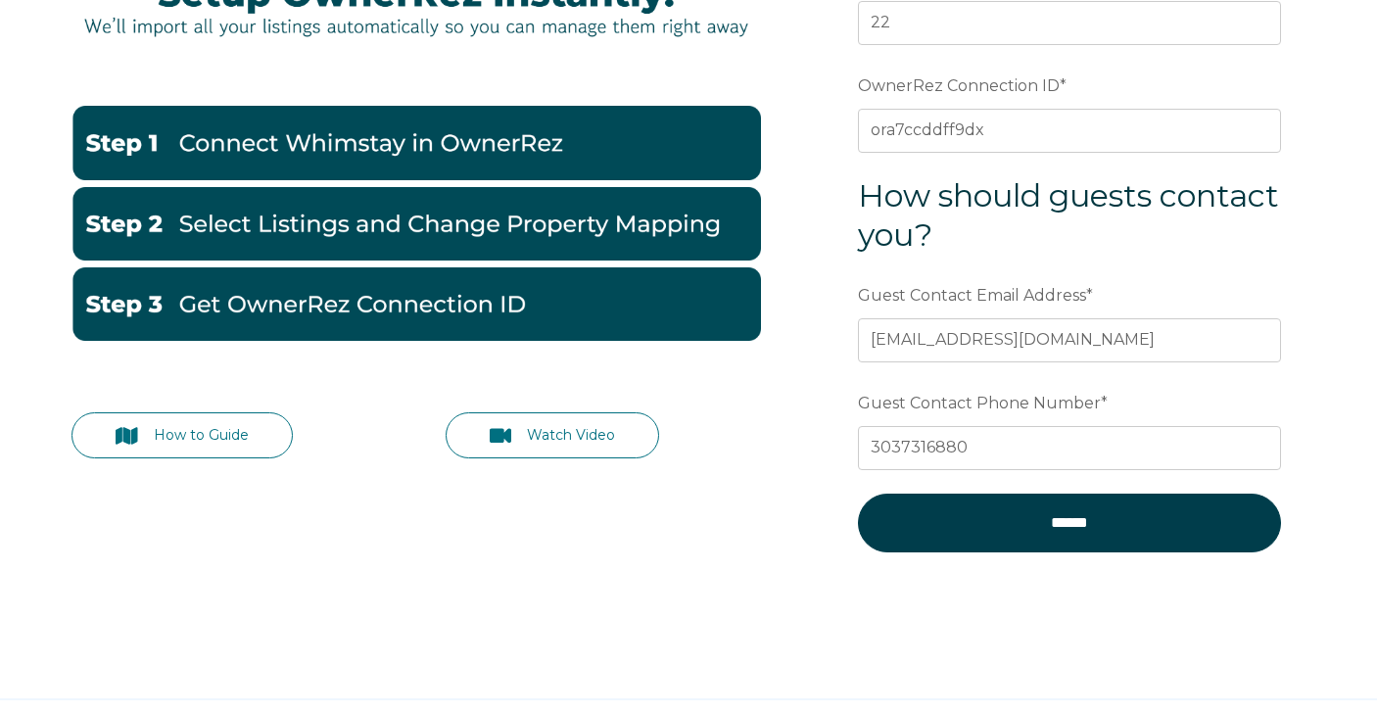
click at [811, 396] on div "How to Guide Watch Video Preferred language Email How many properties are in yo…" at bounding box center [689, 256] width 1274 height 727
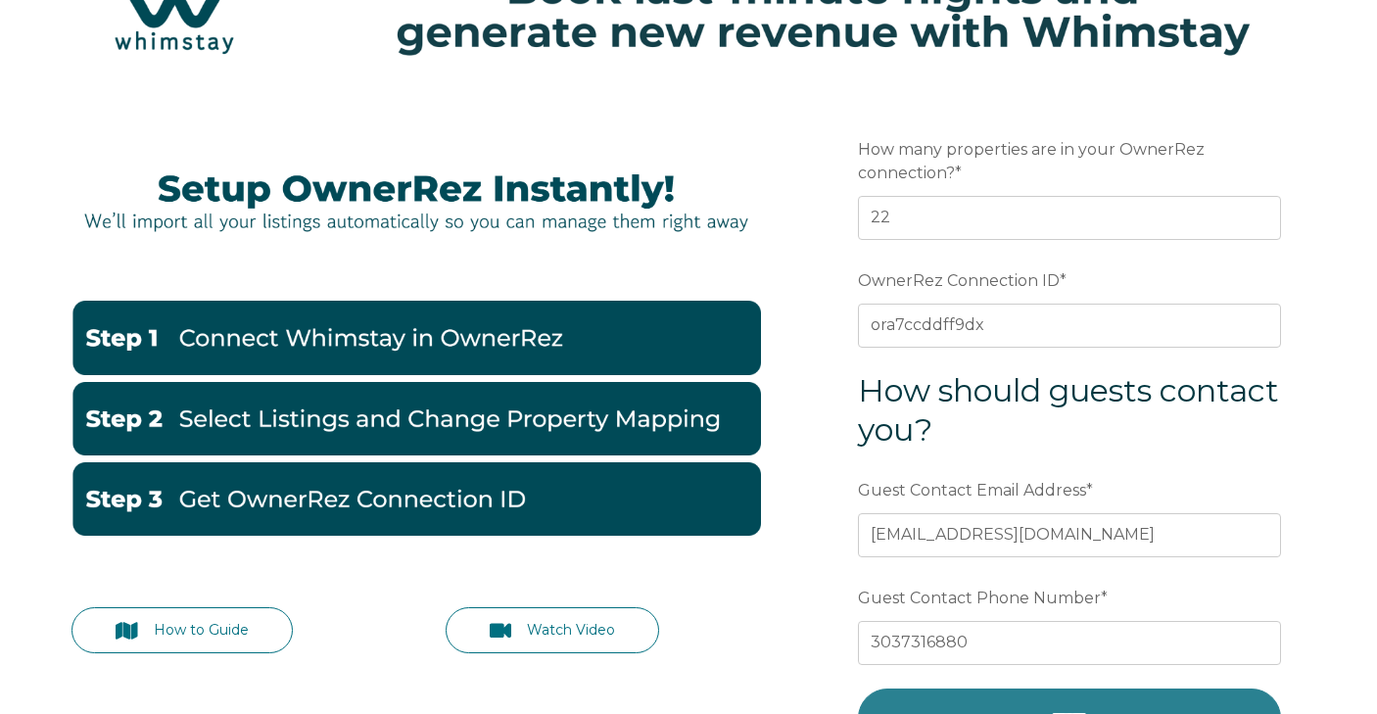
scroll to position [118, 0]
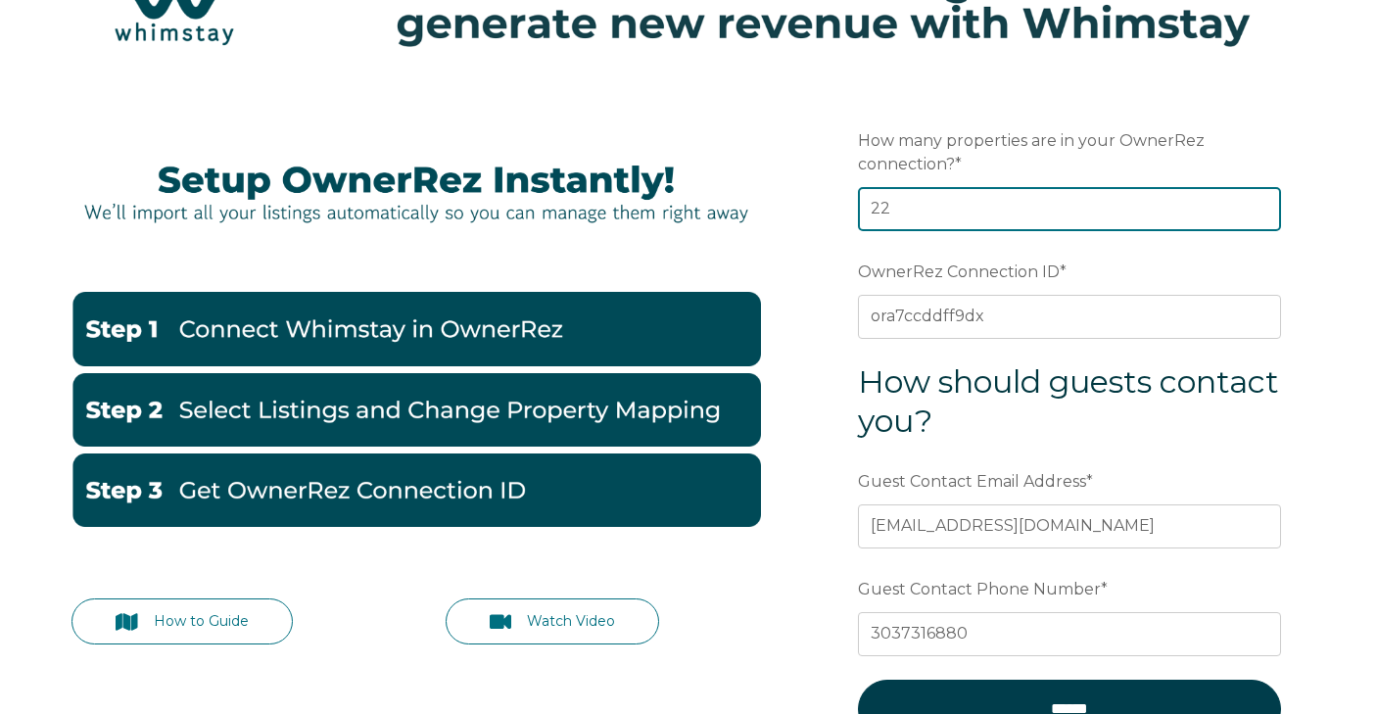
click at [966, 203] on input "22" at bounding box center [1069, 208] width 423 height 43
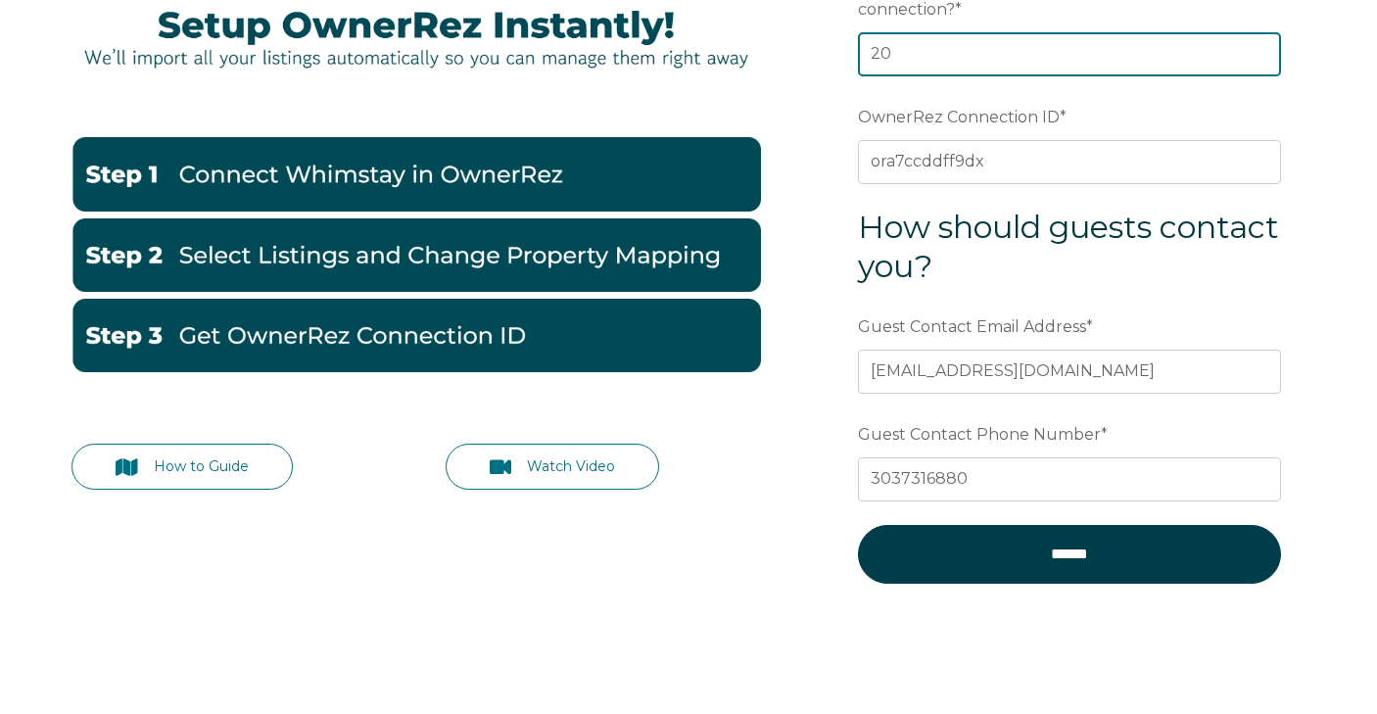
scroll to position [314, 0]
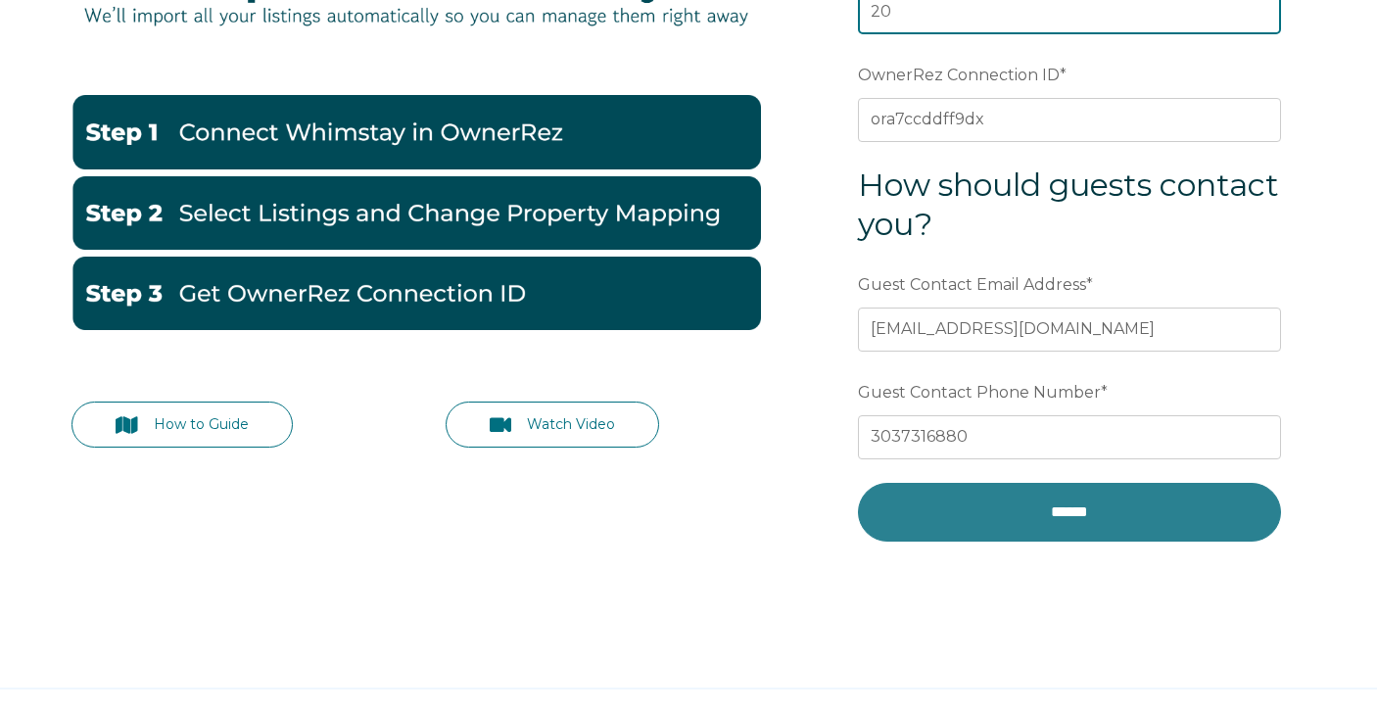
type input "20"
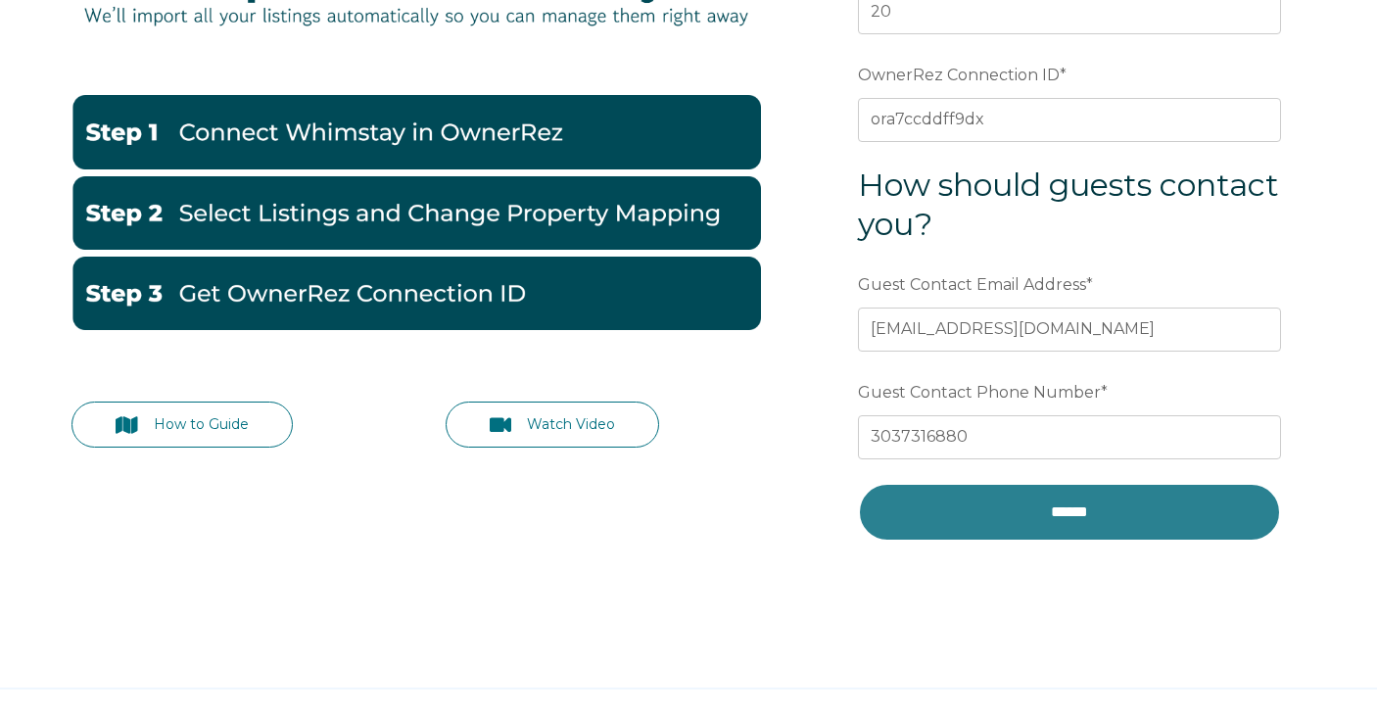
click at [1055, 508] on input "******" at bounding box center [1069, 512] width 423 height 59
